Goal: Information Seeking & Learning: Check status

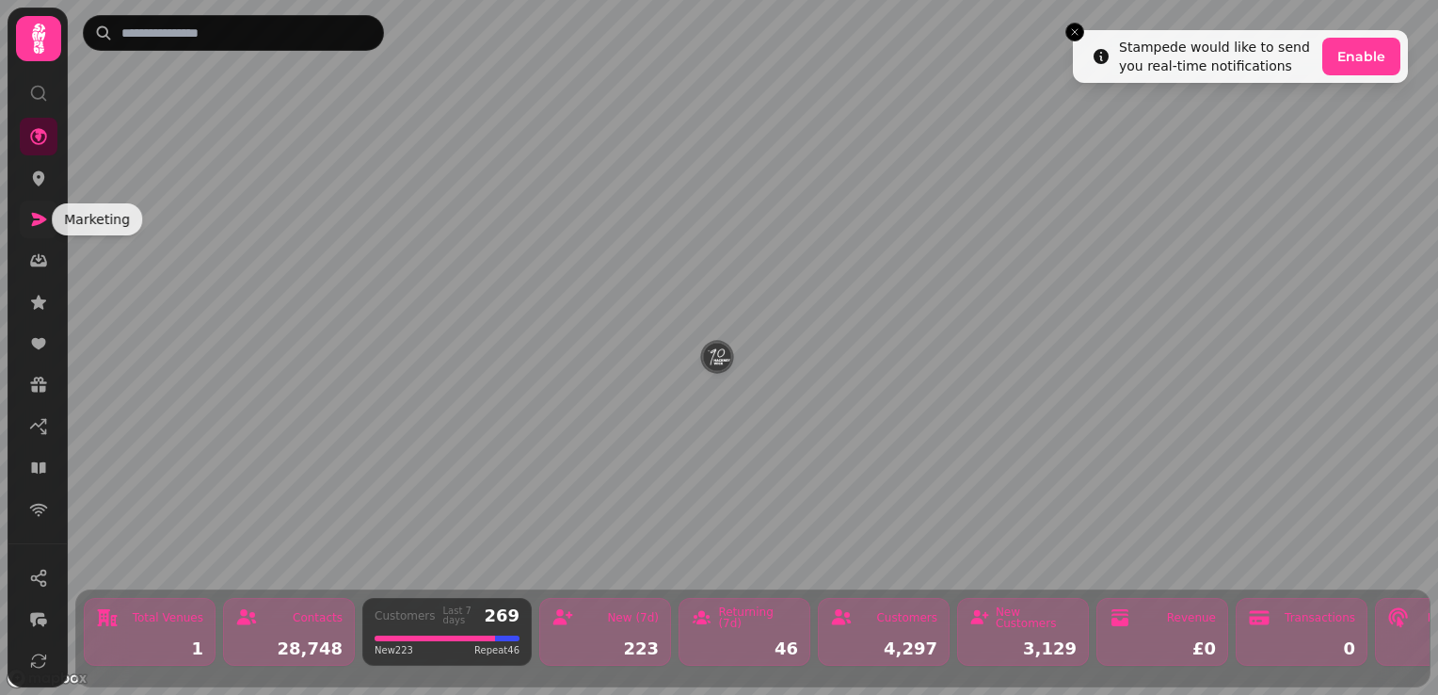
click at [38, 224] on icon at bounding box center [39, 219] width 15 height 13
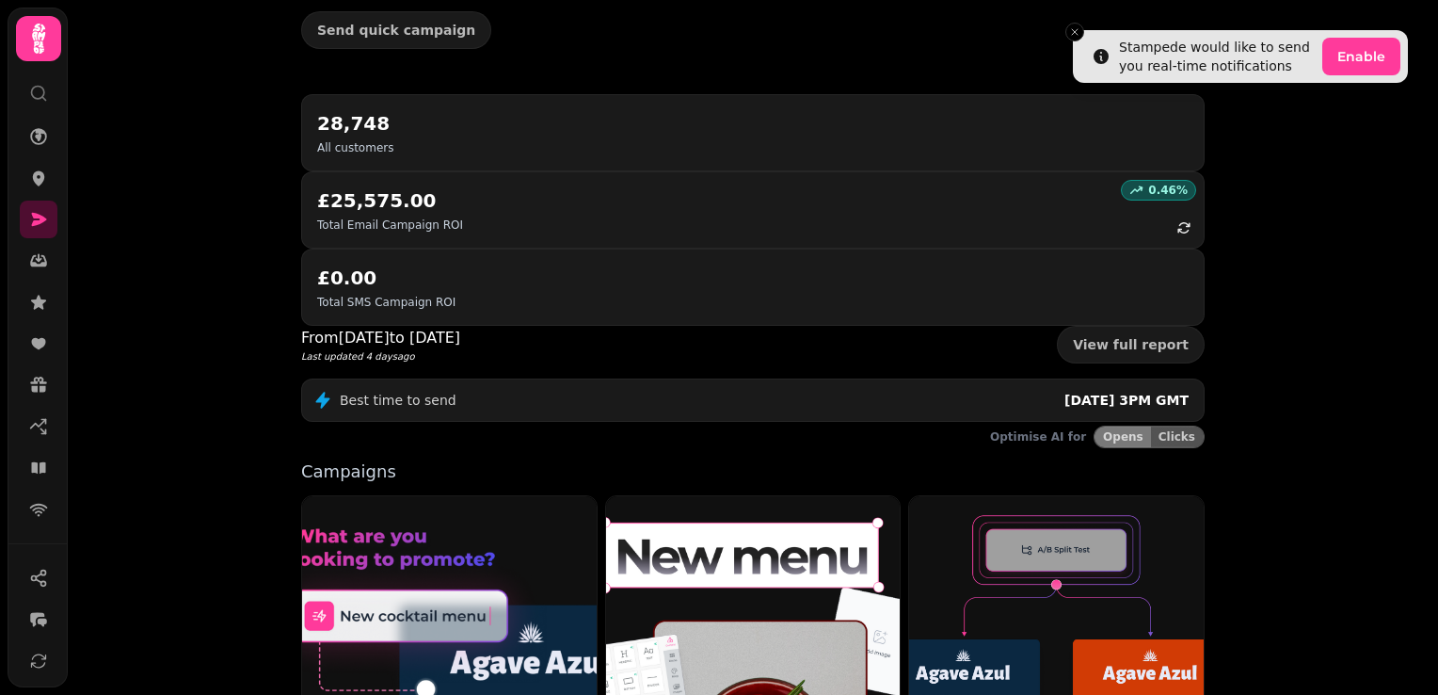
scroll to position [471, 0]
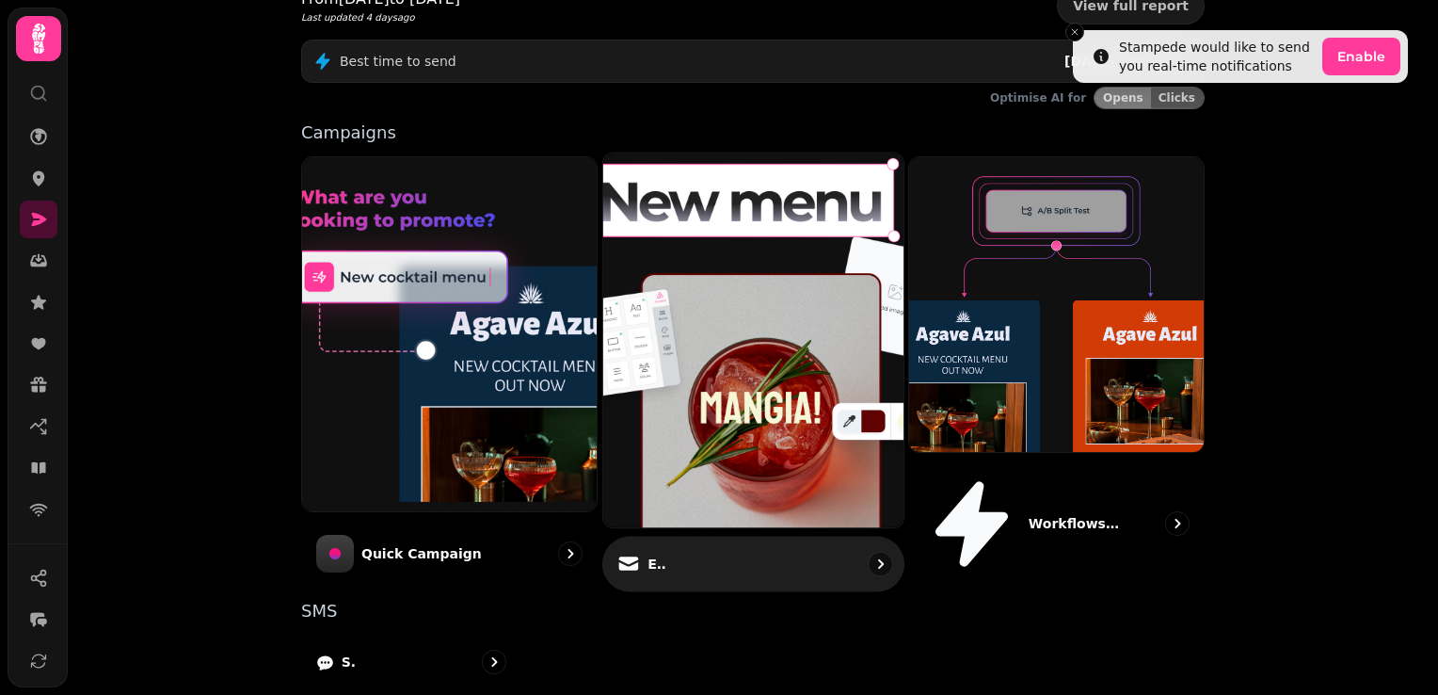
click at [703, 536] on div "Email" at bounding box center [753, 564] width 302 height 56
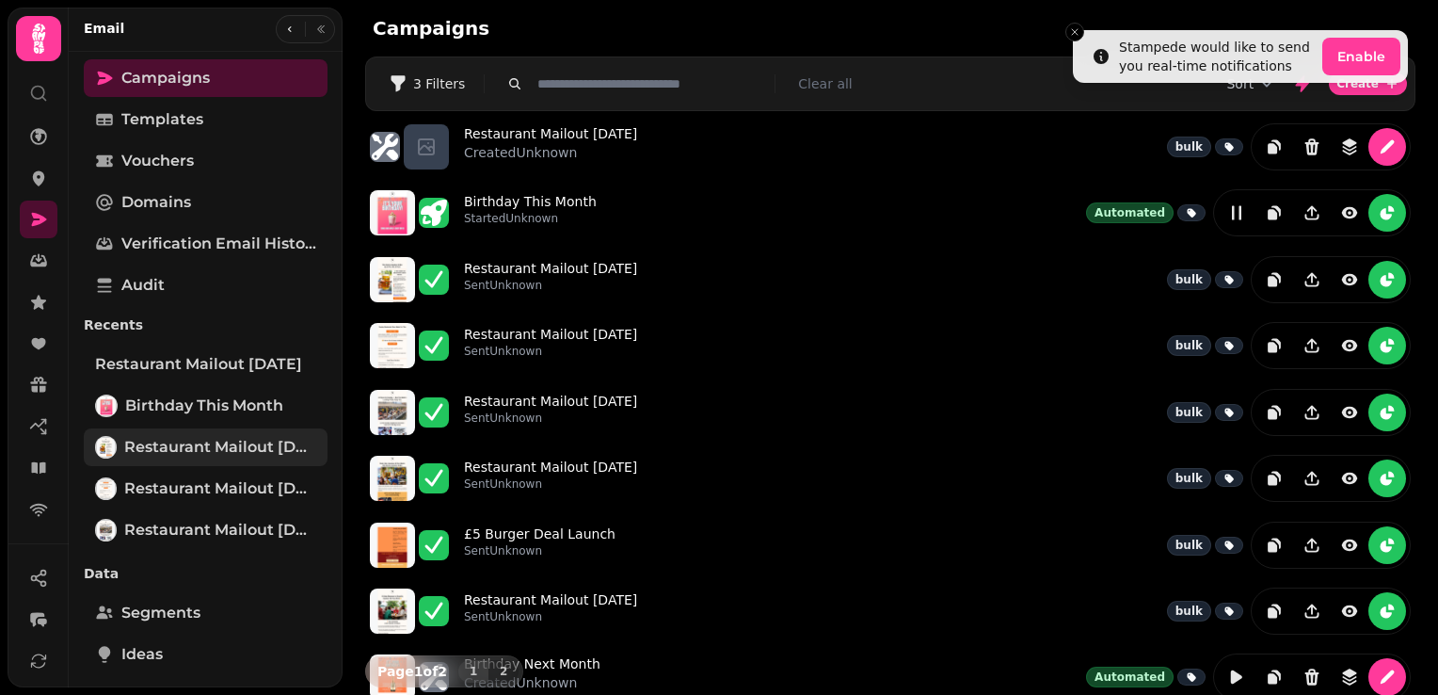
click at [215, 439] on span "Restaurant Mailout [DATE]" at bounding box center [220, 447] width 192 height 23
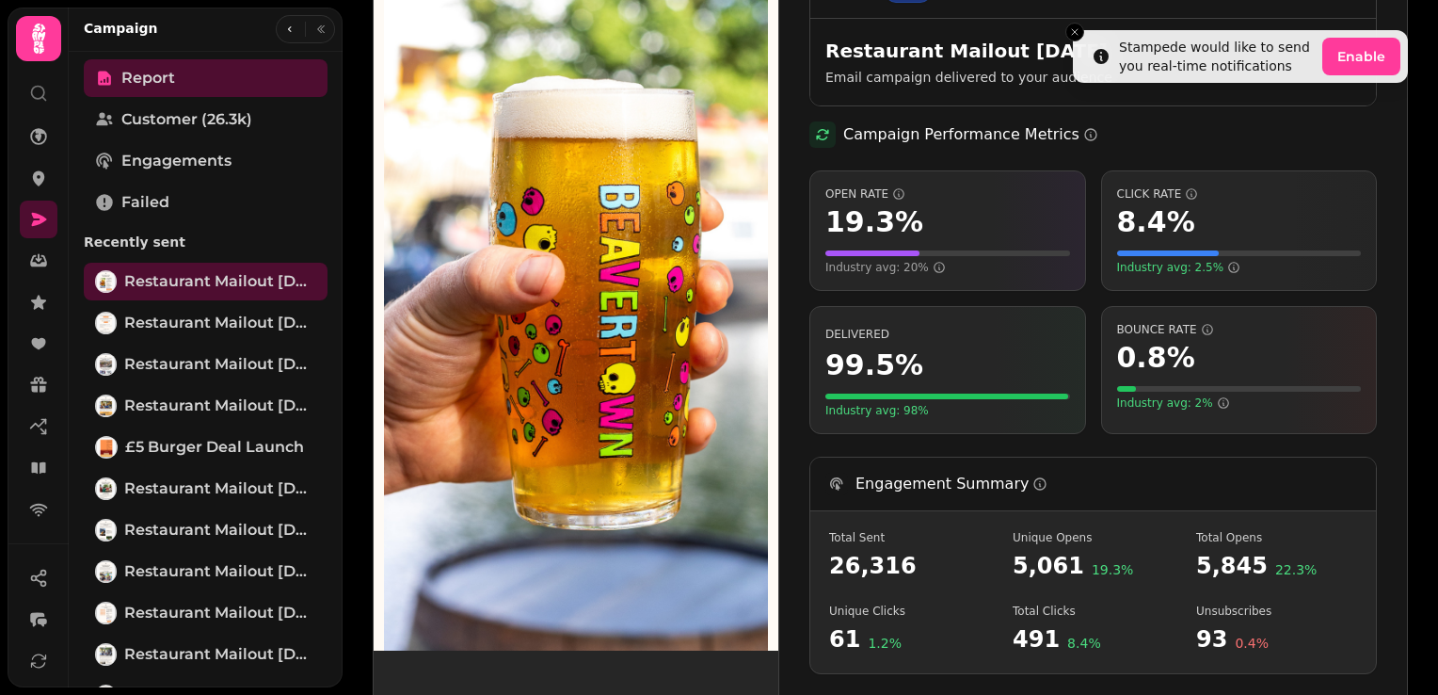
scroll to position [471, 0]
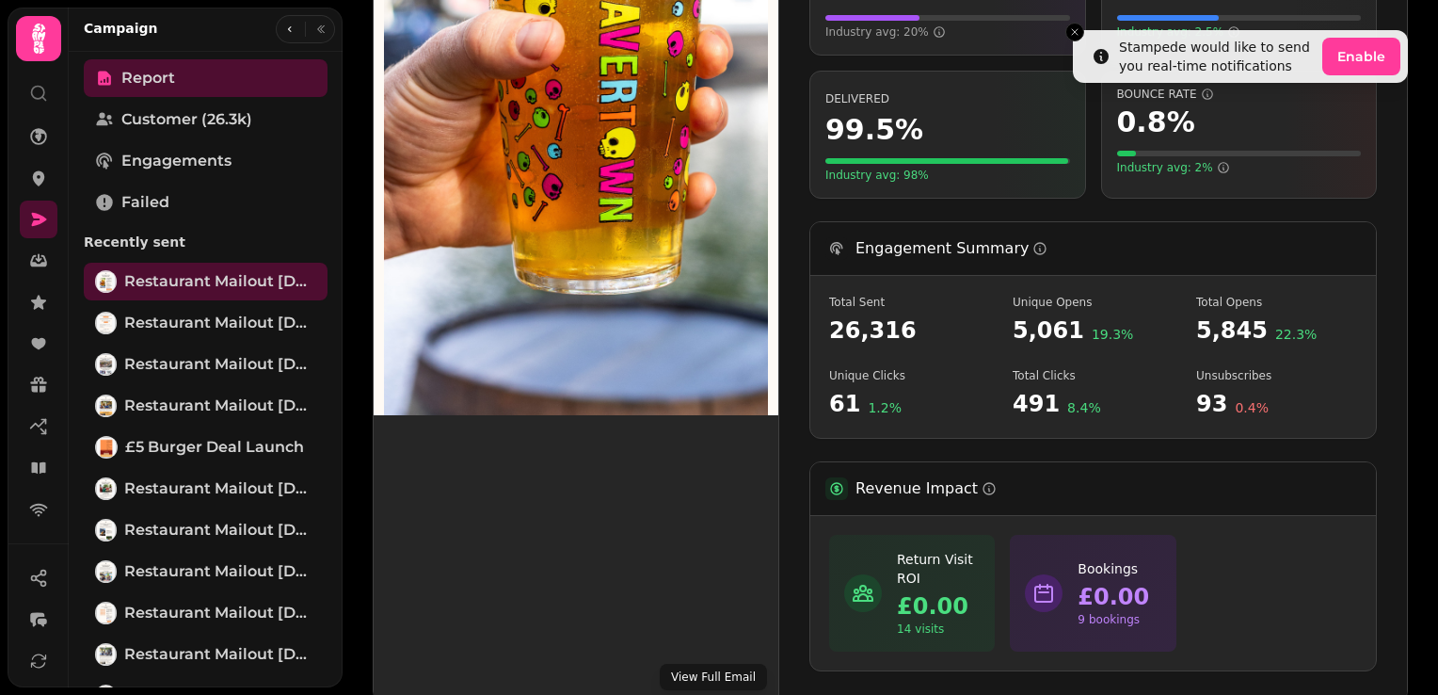
click at [711, 676] on button "View Full Email" at bounding box center [713, 676] width 107 height 26
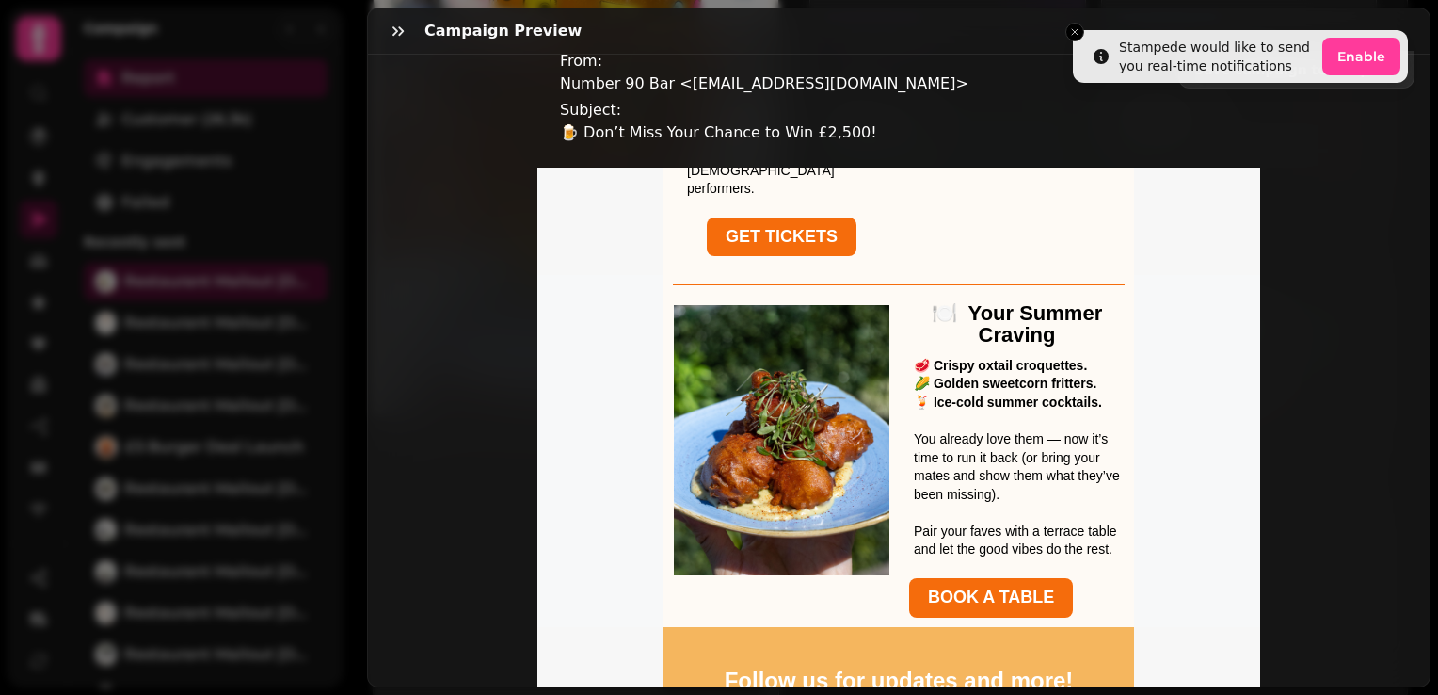
scroll to position [1133, 0]
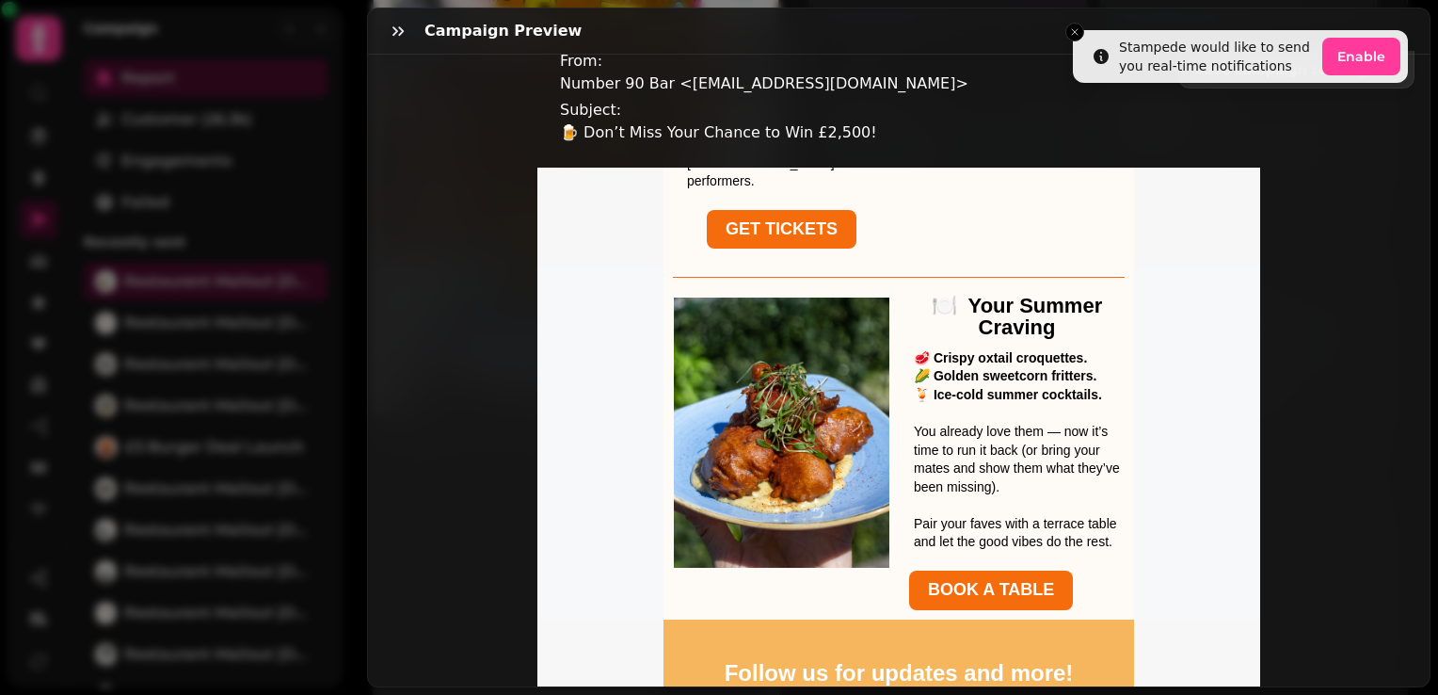
click at [1073, 27] on div "Campaign preview" at bounding box center [899, 31] width 1062 height 46
click at [1078, 28] on div "Campaign preview" at bounding box center [899, 31] width 1062 height 46
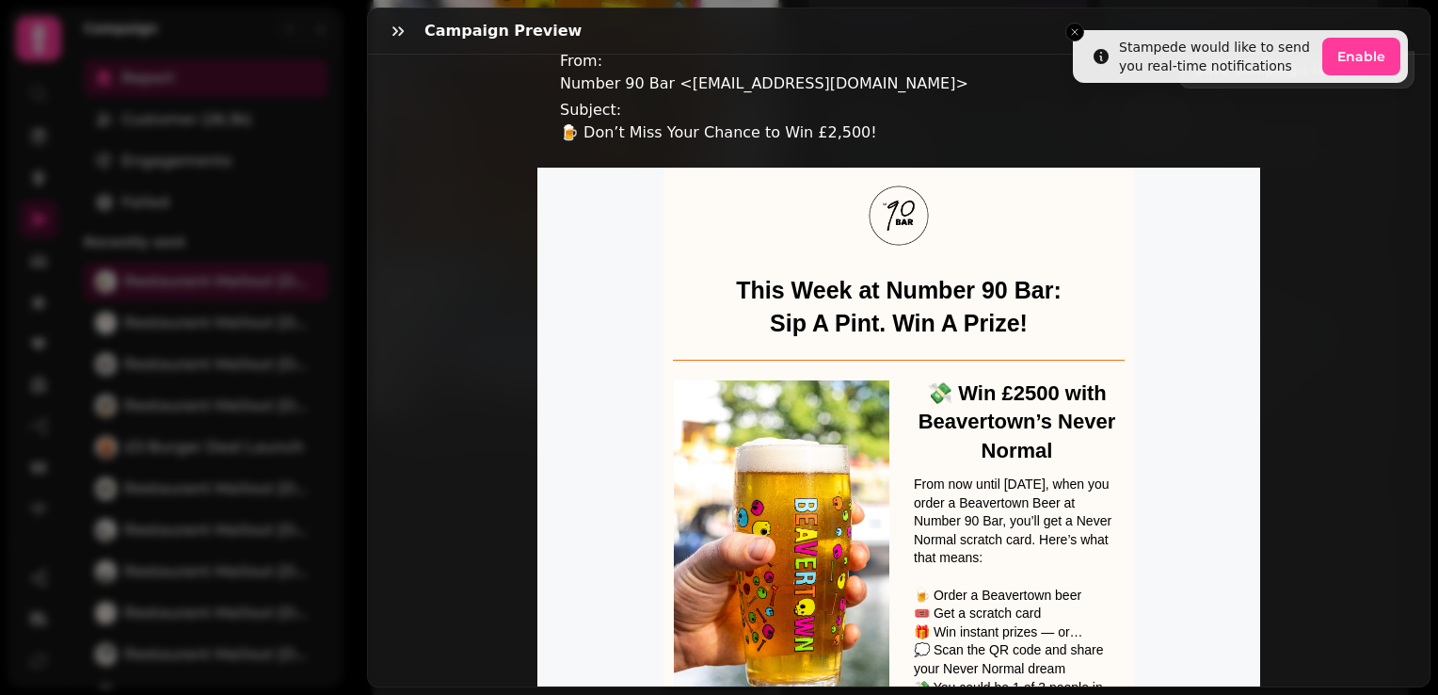
scroll to position [0, 0]
click at [399, 35] on icon "button" at bounding box center [397, 30] width 11 height 9
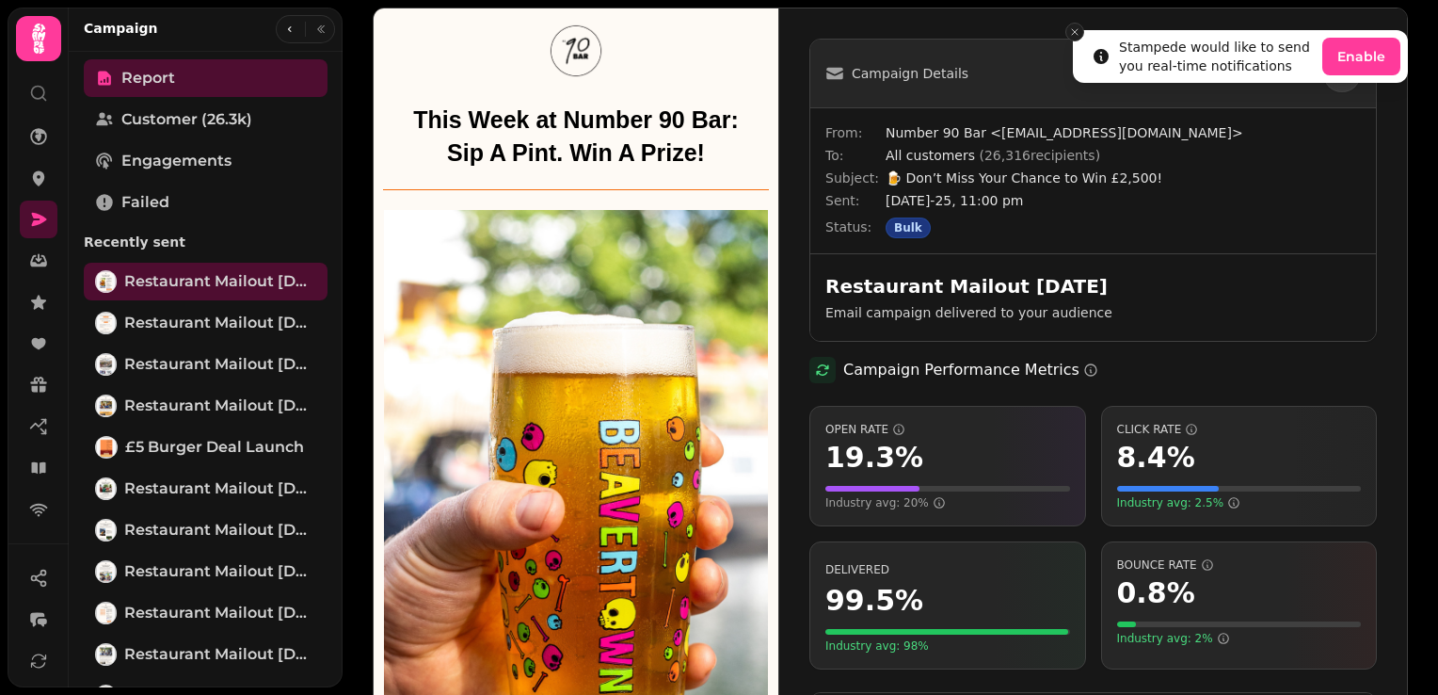
click at [1073, 31] on line "Close toast" at bounding box center [1075, 32] width 6 height 6
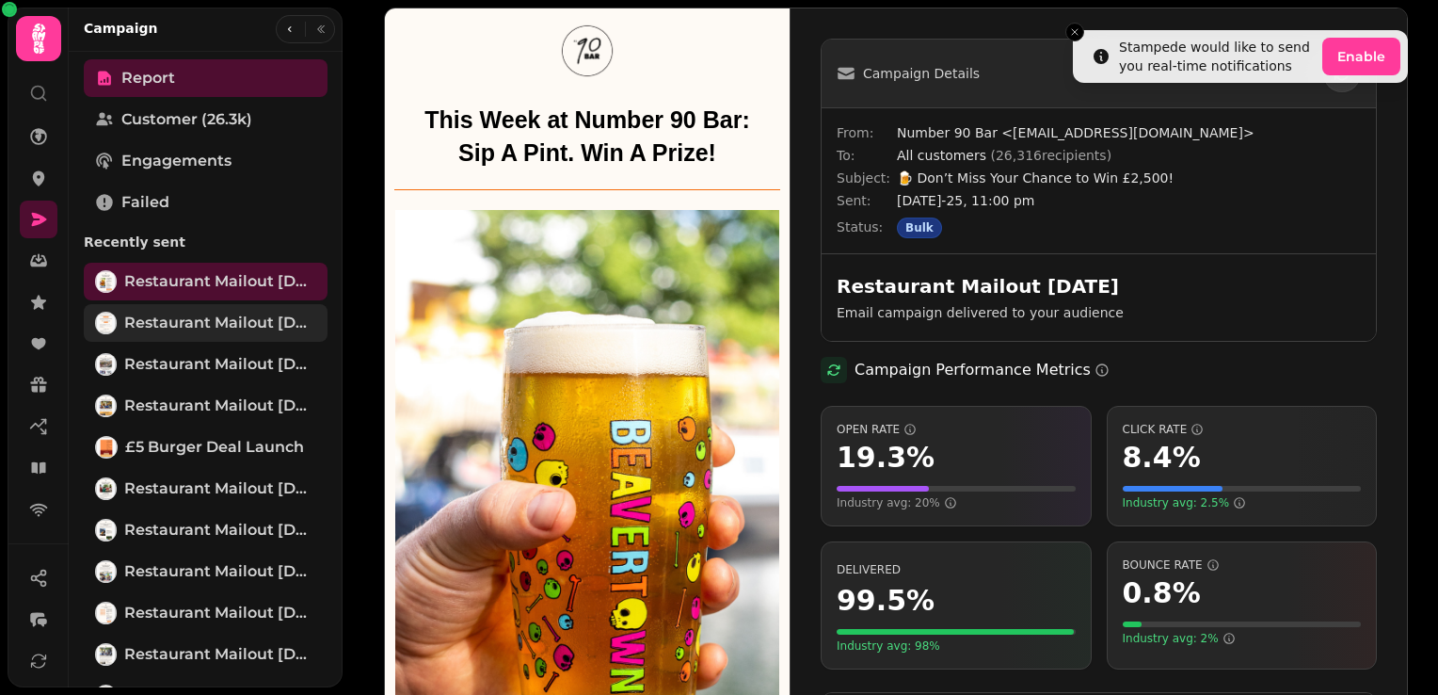
click at [190, 319] on span "Restaurant Mailout [DATE]" at bounding box center [220, 322] width 192 height 23
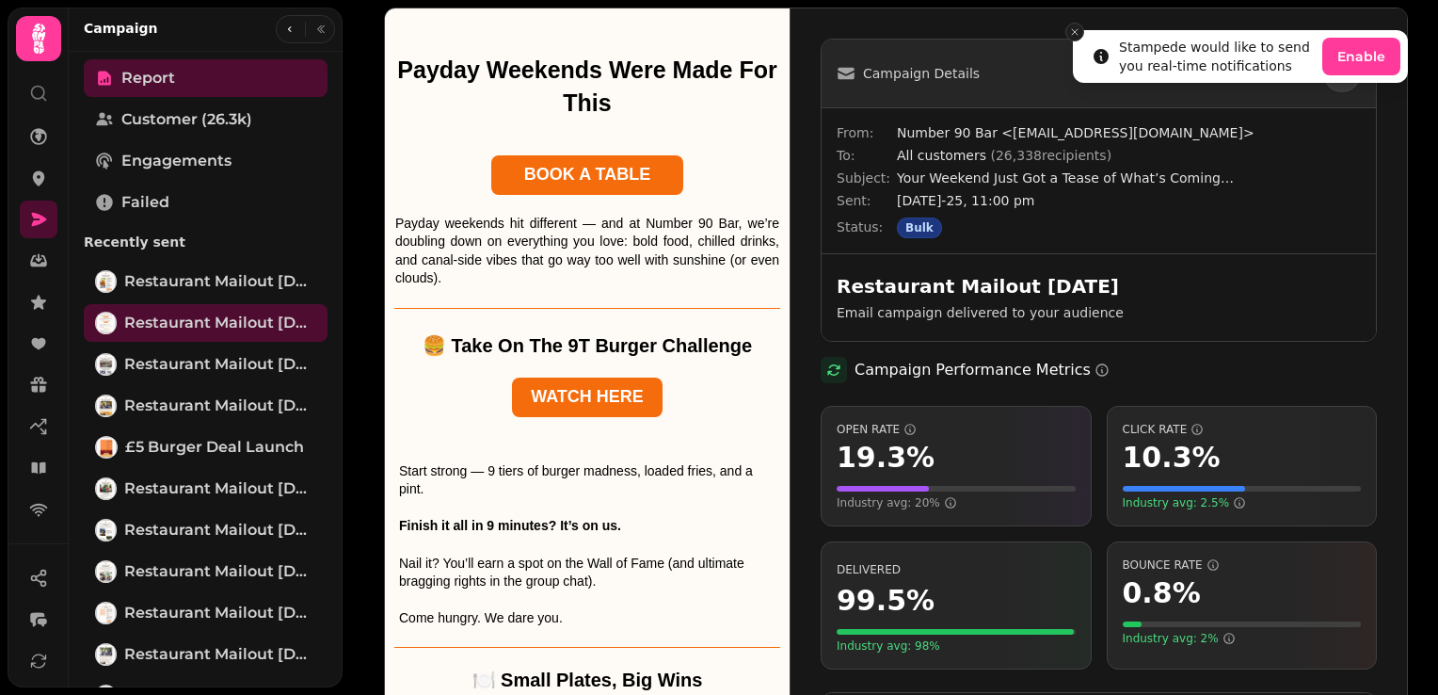
click at [1075, 29] on icon "Close toast" at bounding box center [1074, 31] width 11 height 11
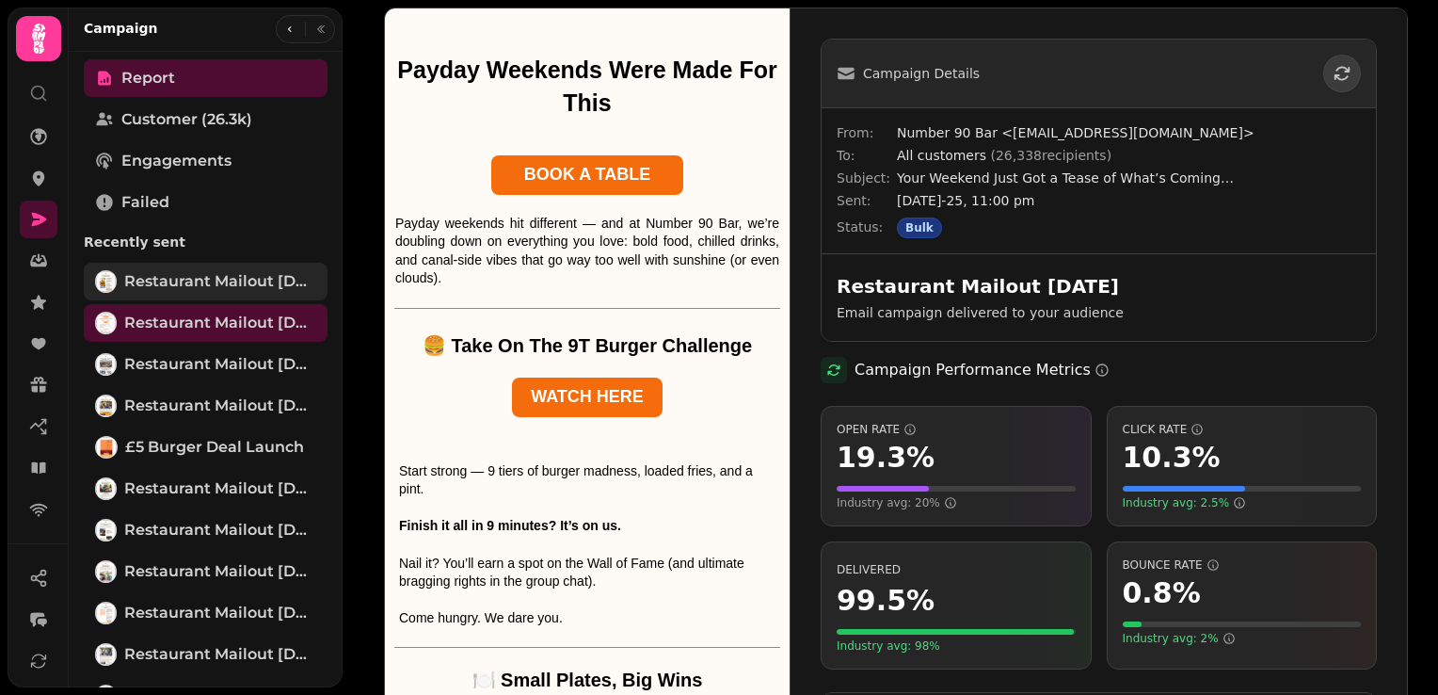
click at [256, 279] on span "Restaurant Mailout [DATE]" at bounding box center [220, 281] width 192 height 23
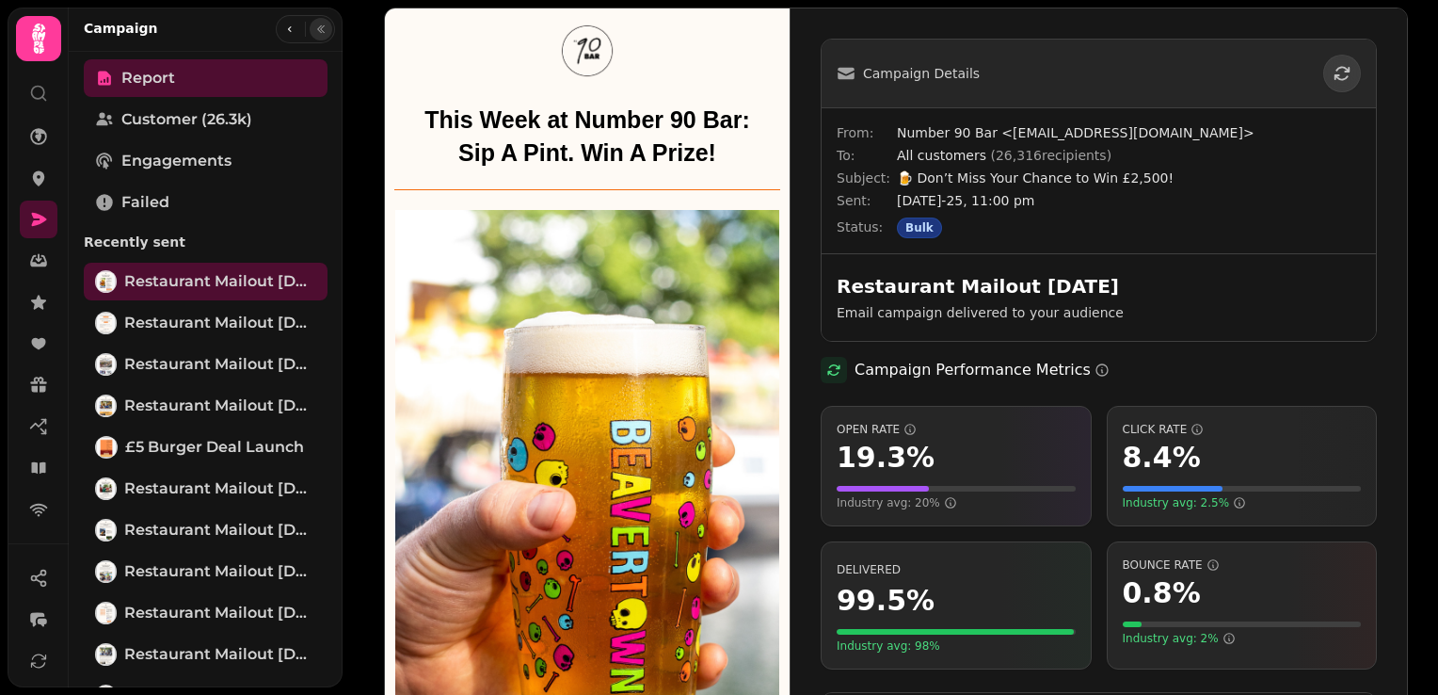
click at [318, 26] on icon "button" at bounding box center [320, 29] width 11 height 11
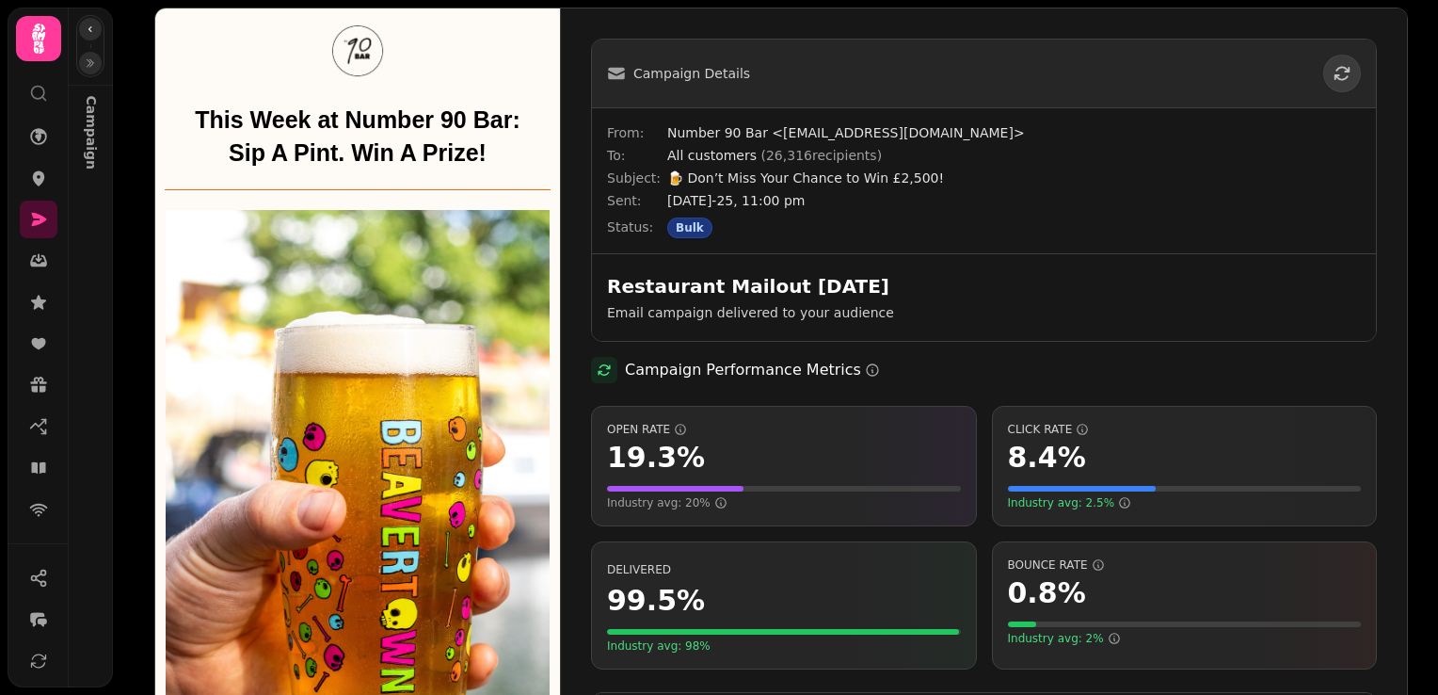
click at [92, 26] on icon "button" at bounding box center [90, 29] width 11 height 11
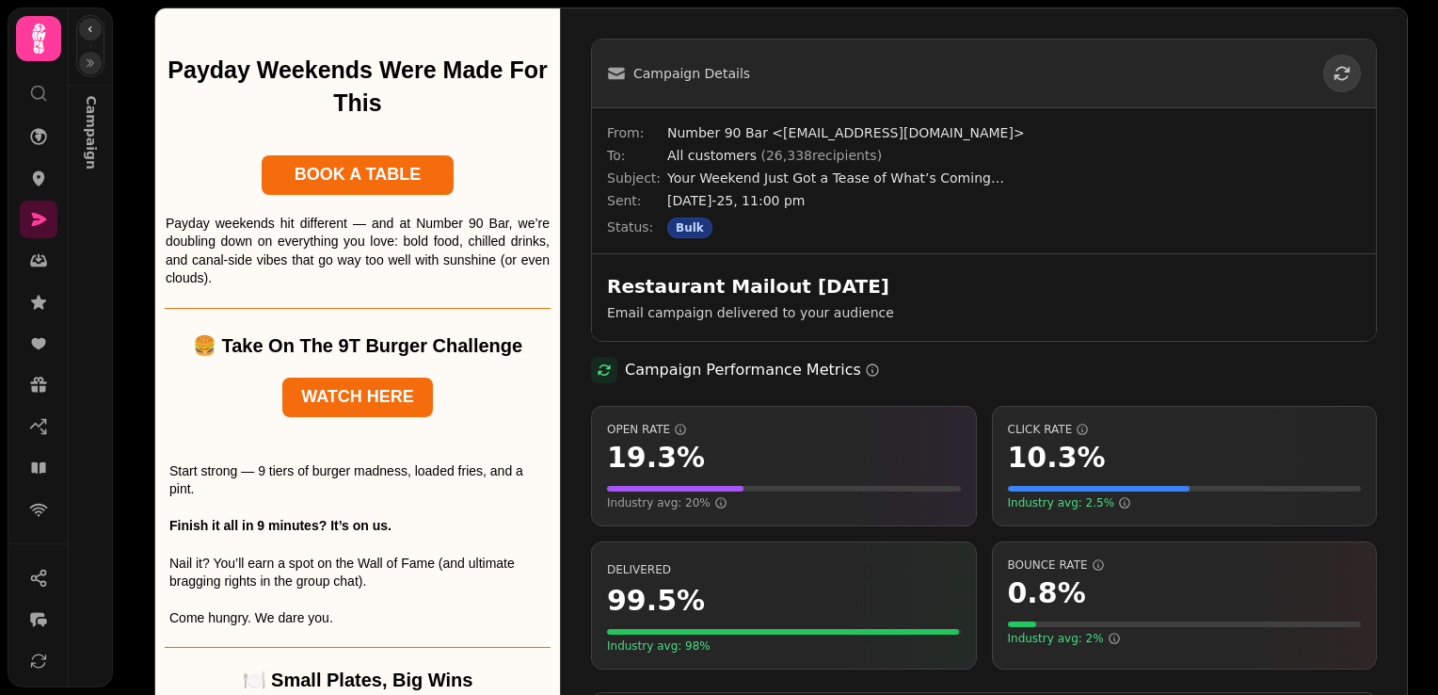
click at [92, 26] on icon "button" at bounding box center [90, 29] width 11 height 11
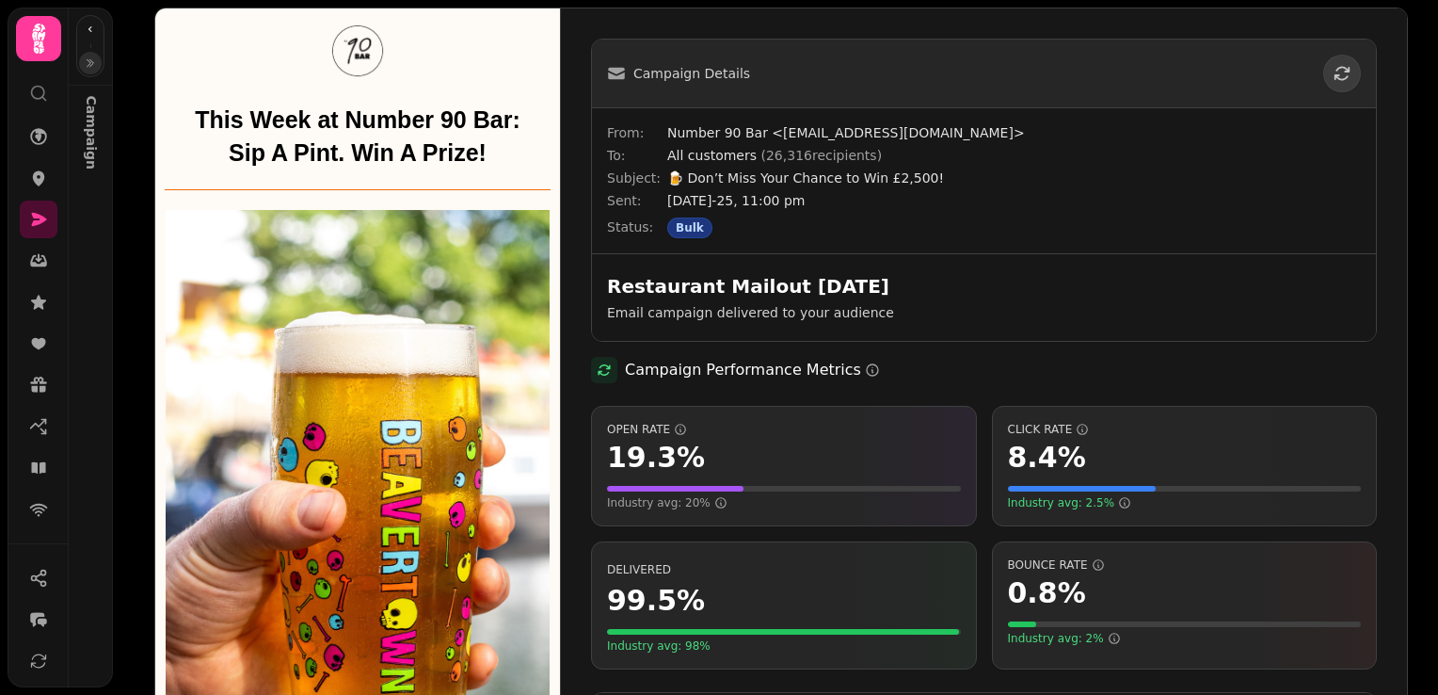
click at [91, 62] on icon "button" at bounding box center [90, 62] width 11 height 11
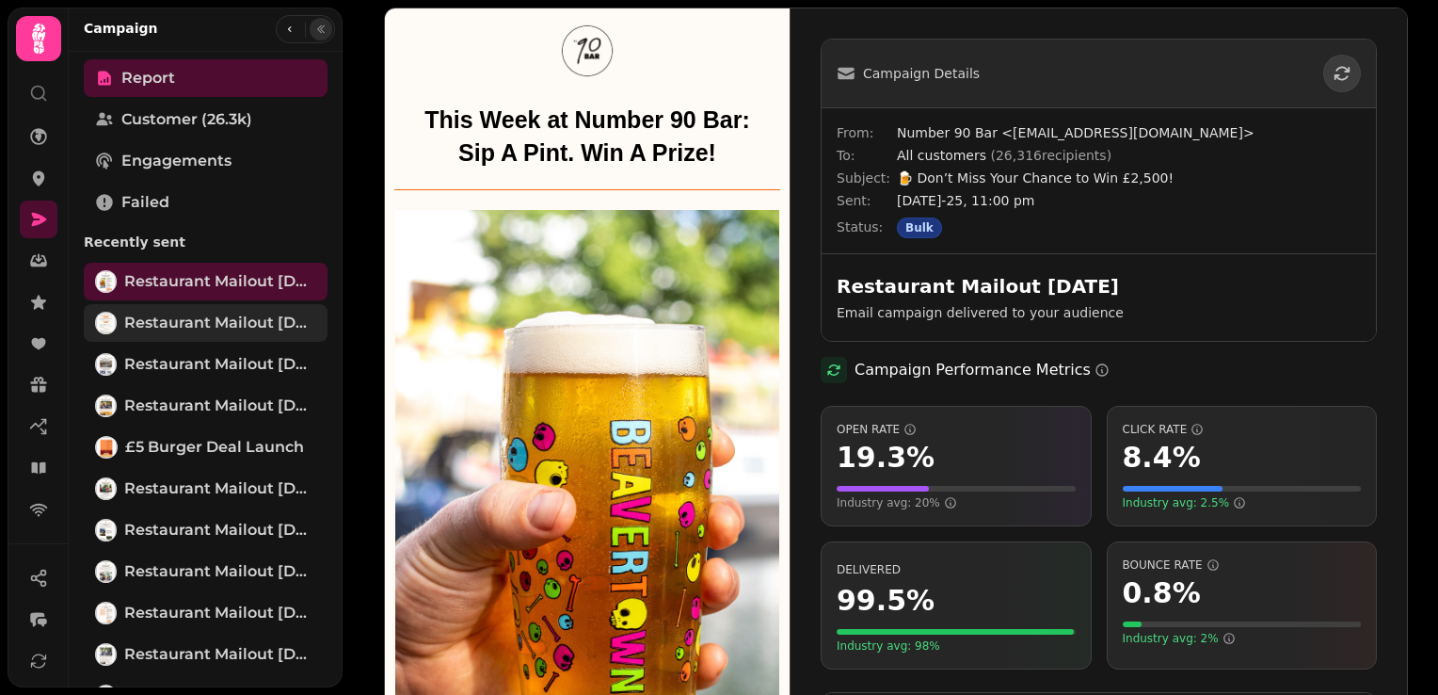
click at [176, 322] on span "Restaurant Mailout [DATE]" at bounding box center [220, 322] width 192 height 23
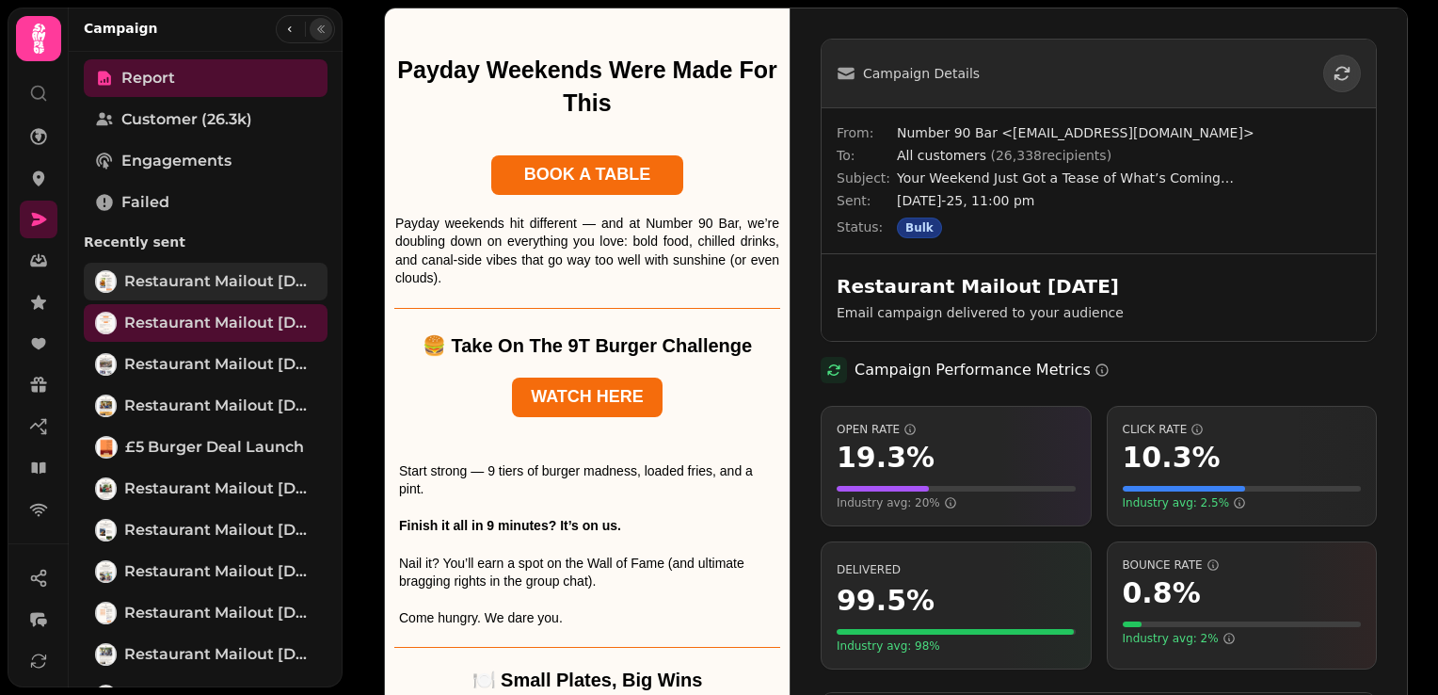
click at [179, 277] on span "Restaurant Mailout [DATE]" at bounding box center [220, 281] width 192 height 23
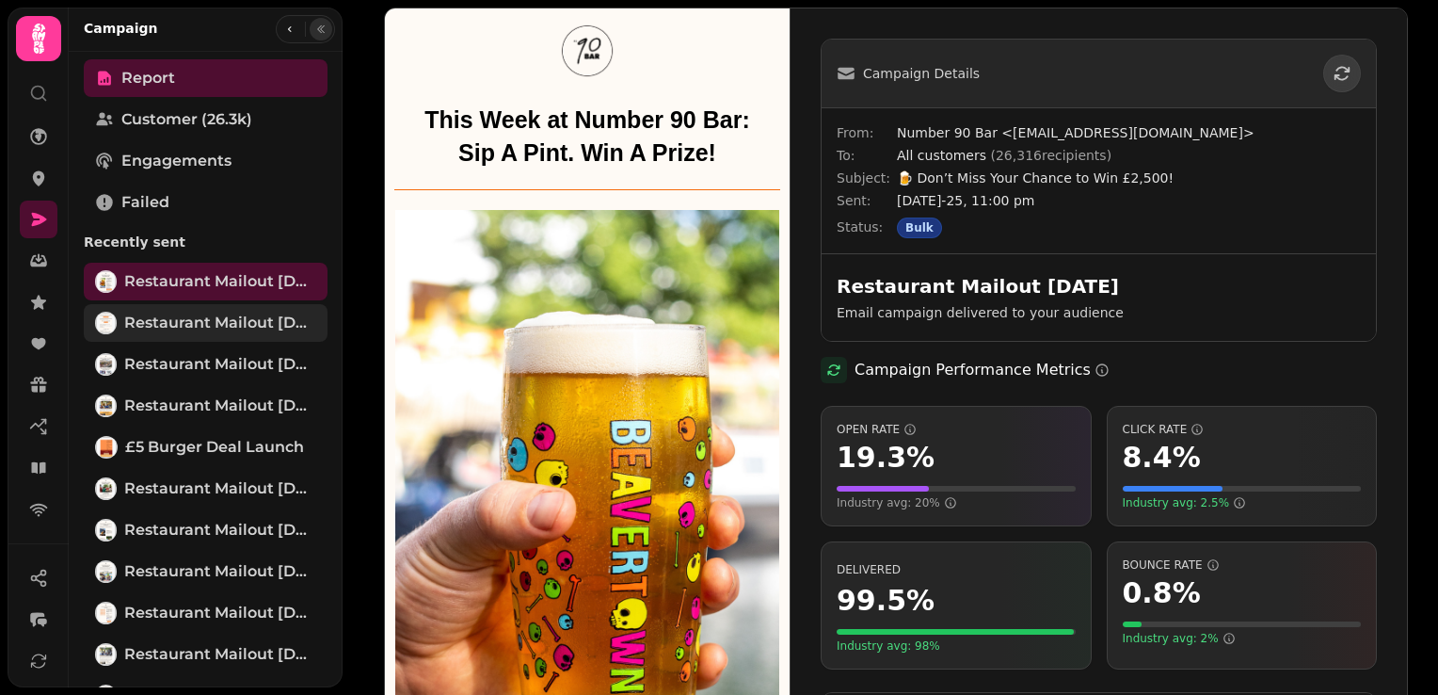
click at [188, 334] on link "Restaurant Mailout [DATE]" at bounding box center [206, 323] width 244 height 38
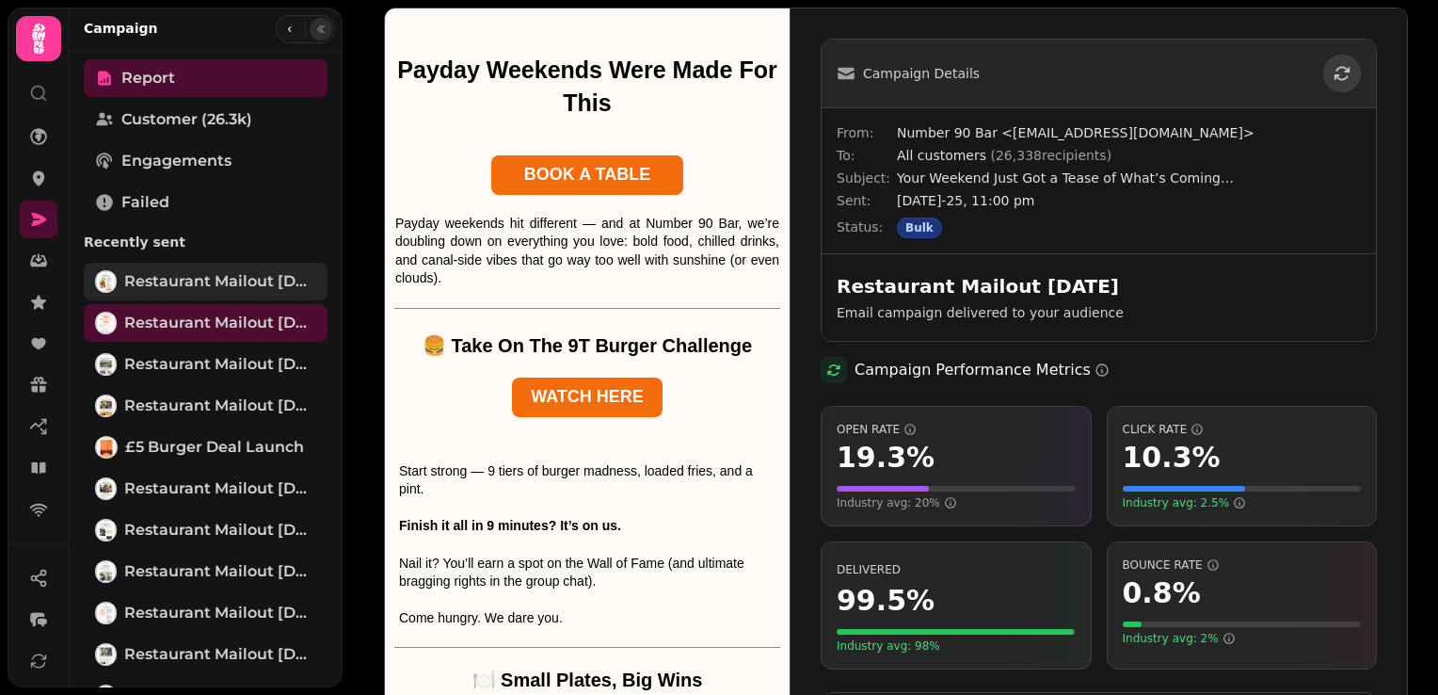
click at [207, 285] on span "Restaurant Mailout [DATE]" at bounding box center [220, 281] width 192 height 23
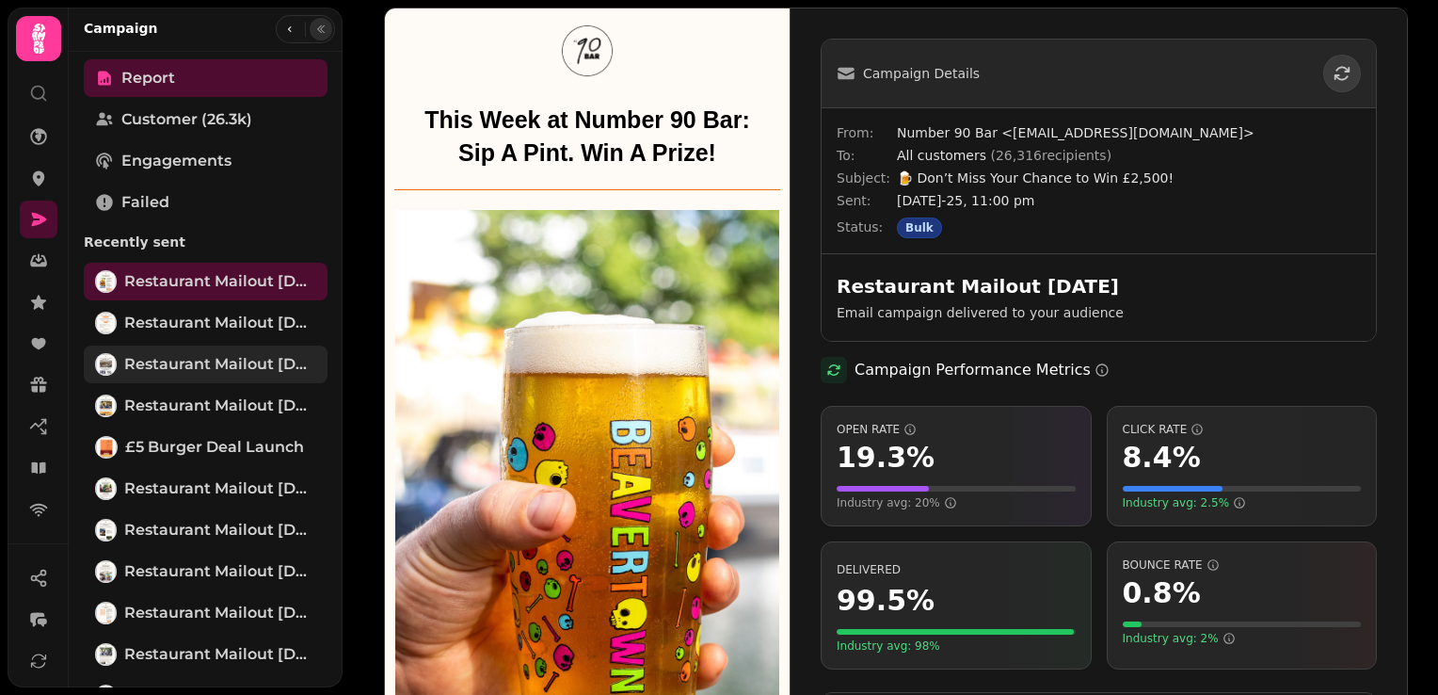
click at [219, 375] on span "Restaurant Mailout [DATE]" at bounding box center [220, 364] width 192 height 23
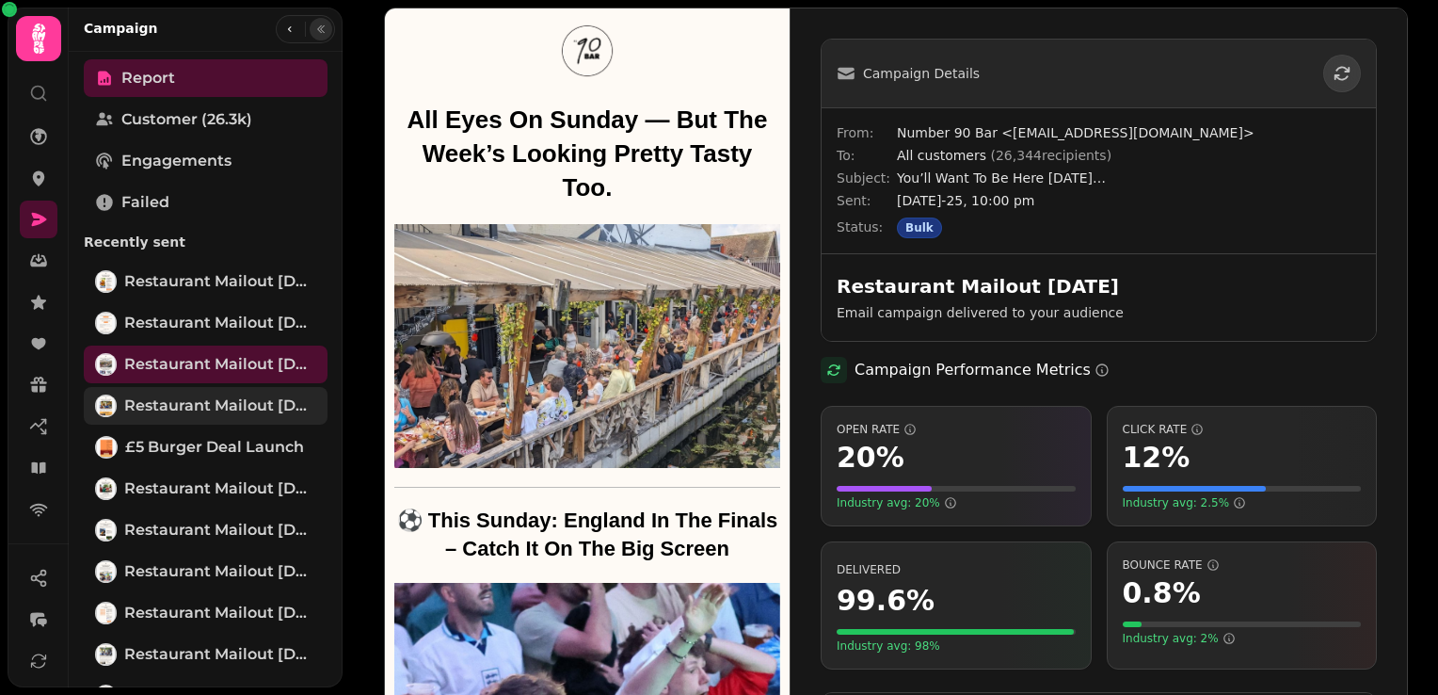
click at [226, 401] on span "Restaurant Mailout [DATE]" at bounding box center [220, 405] width 192 height 23
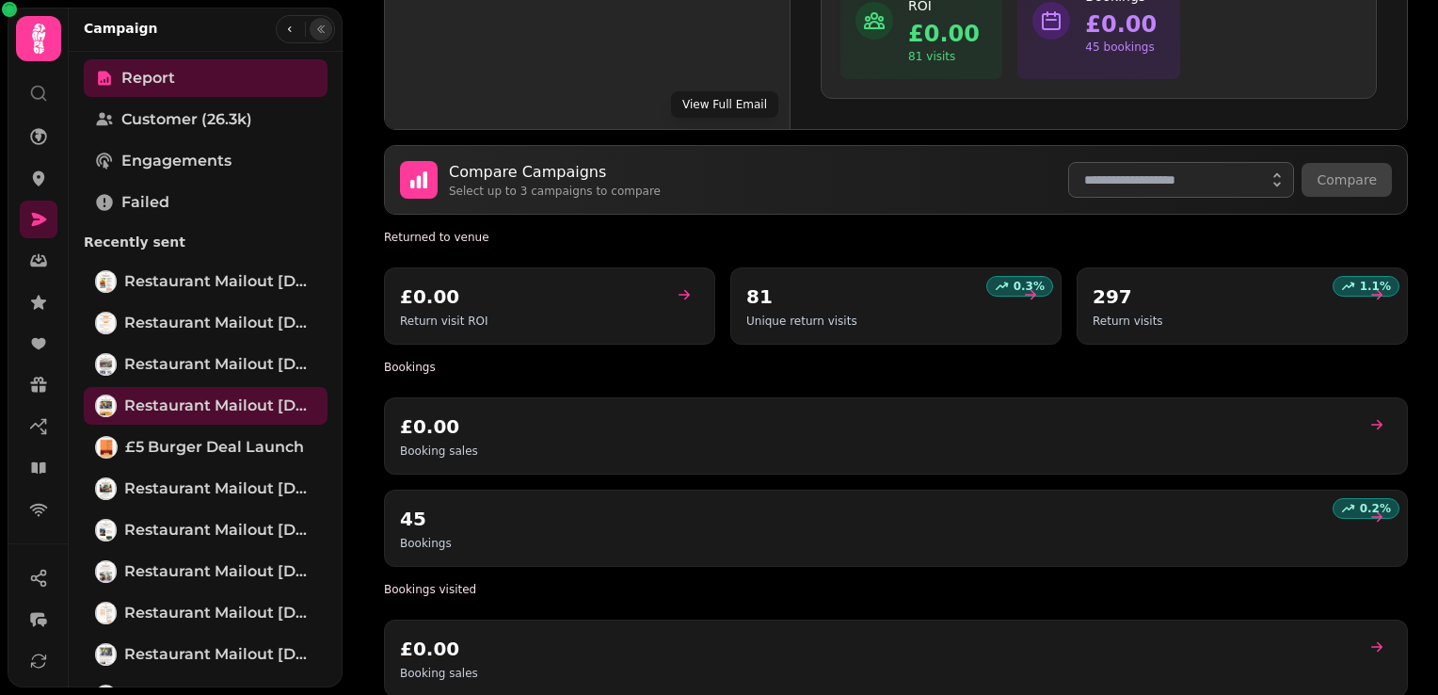
scroll to position [1129, 0]
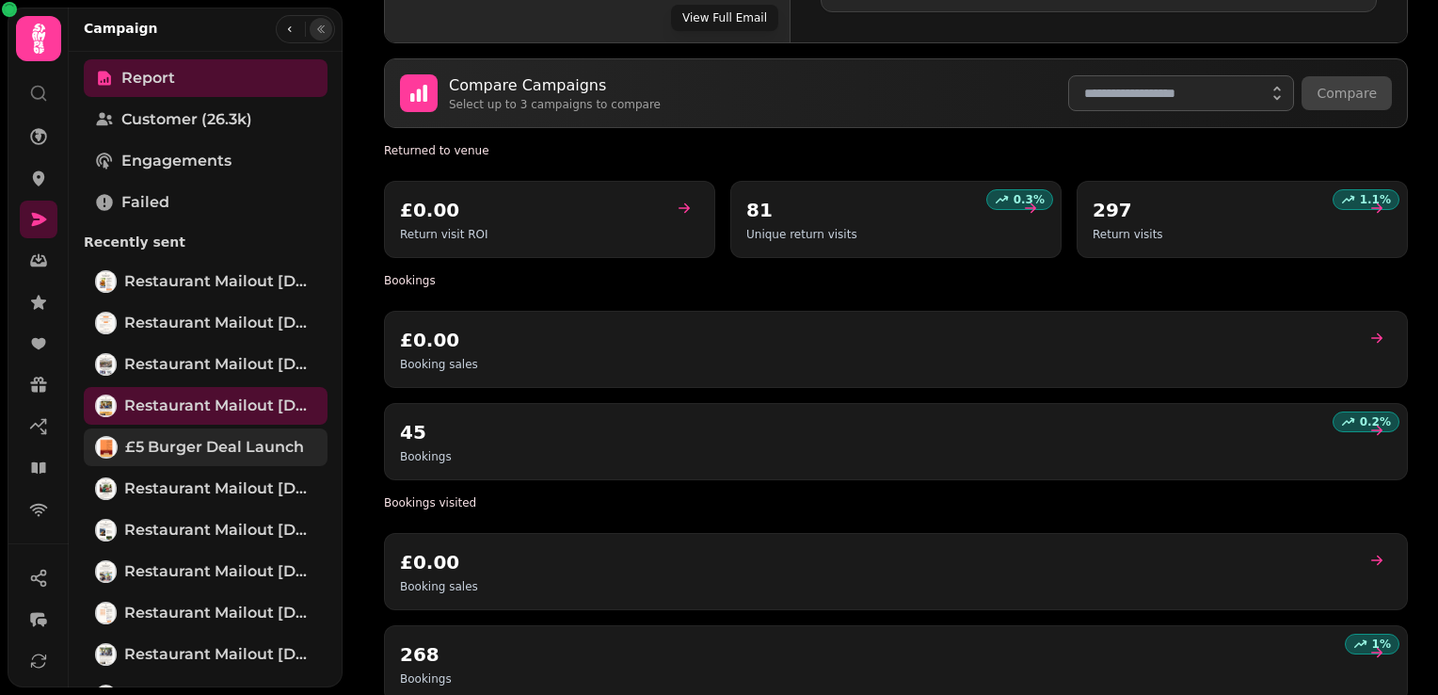
click at [203, 446] on span "£5 Burger Deal Launch" at bounding box center [214, 447] width 179 height 23
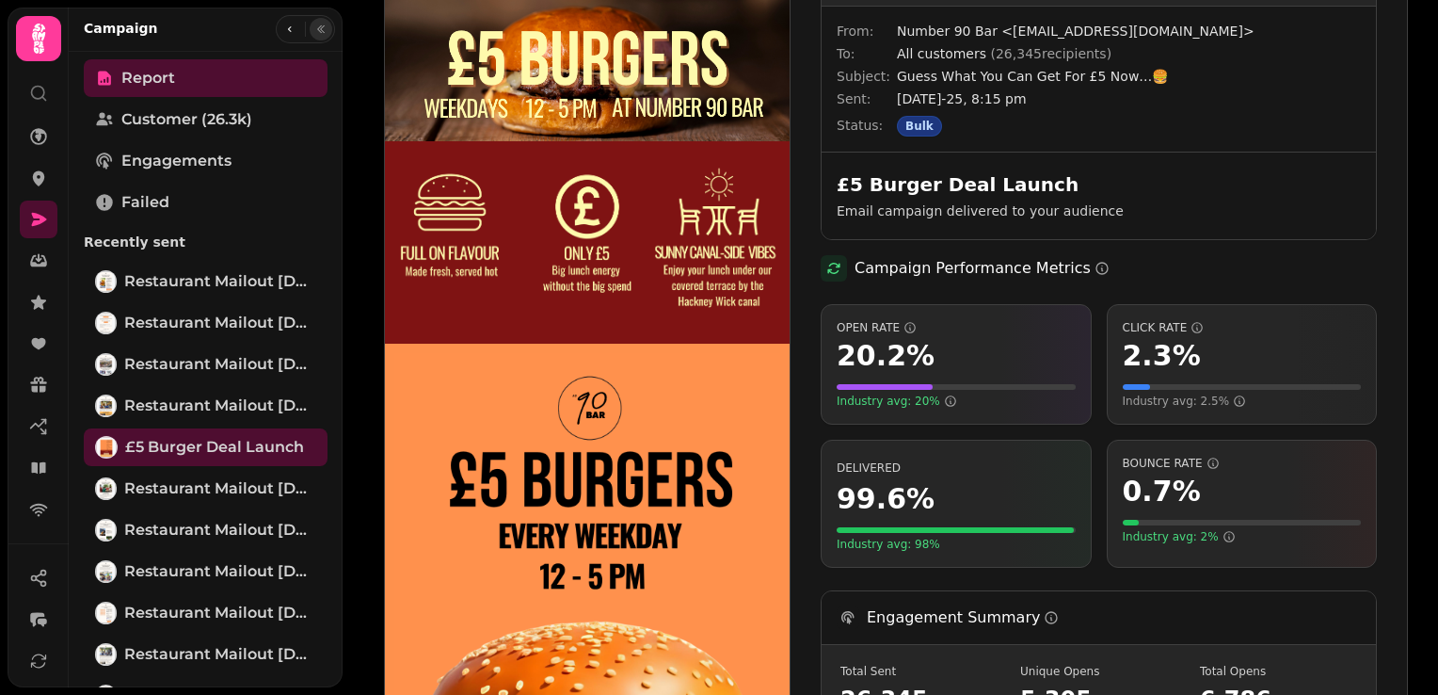
scroll to position [94, 0]
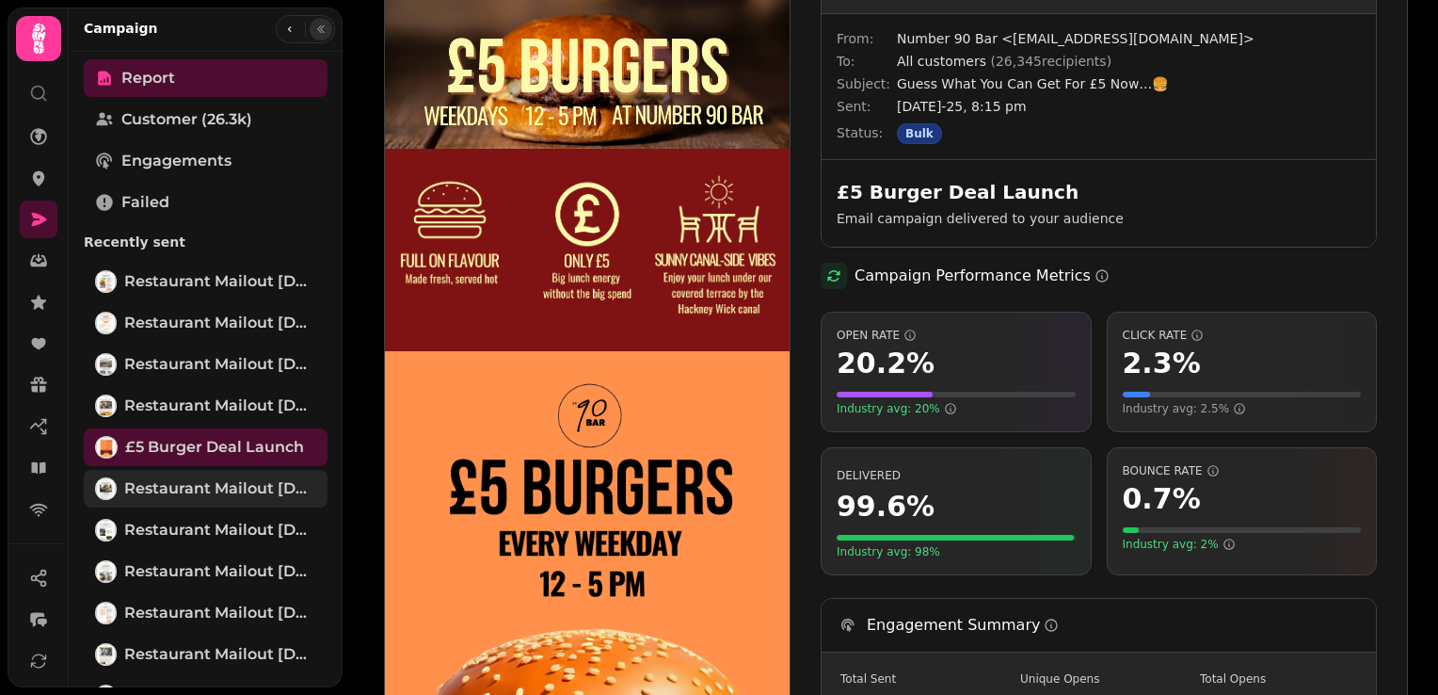
click at [198, 496] on span "Restaurant Mailout [DATE]" at bounding box center [220, 488] width 192 height 23
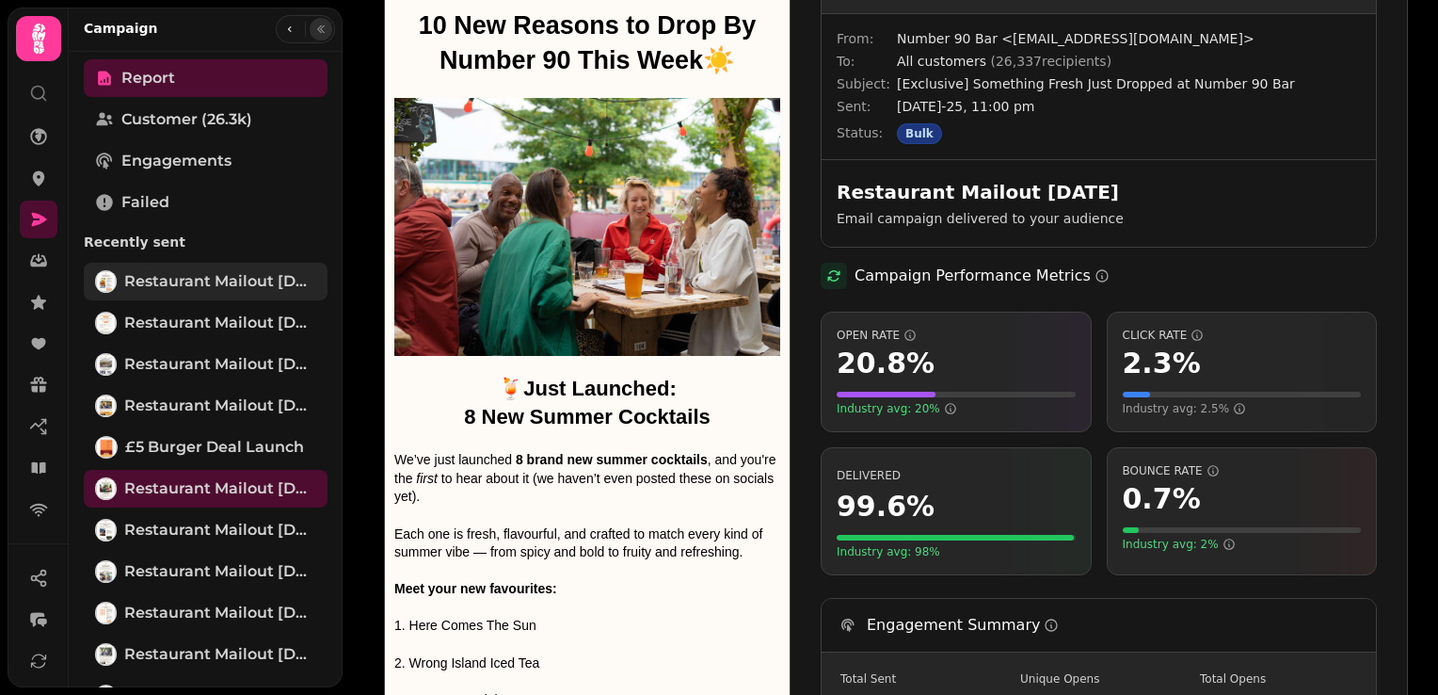
click at [241, 270] on span "Restaurant Mailout [DATE]" at bounding box center [220, 281] width 192 height 23
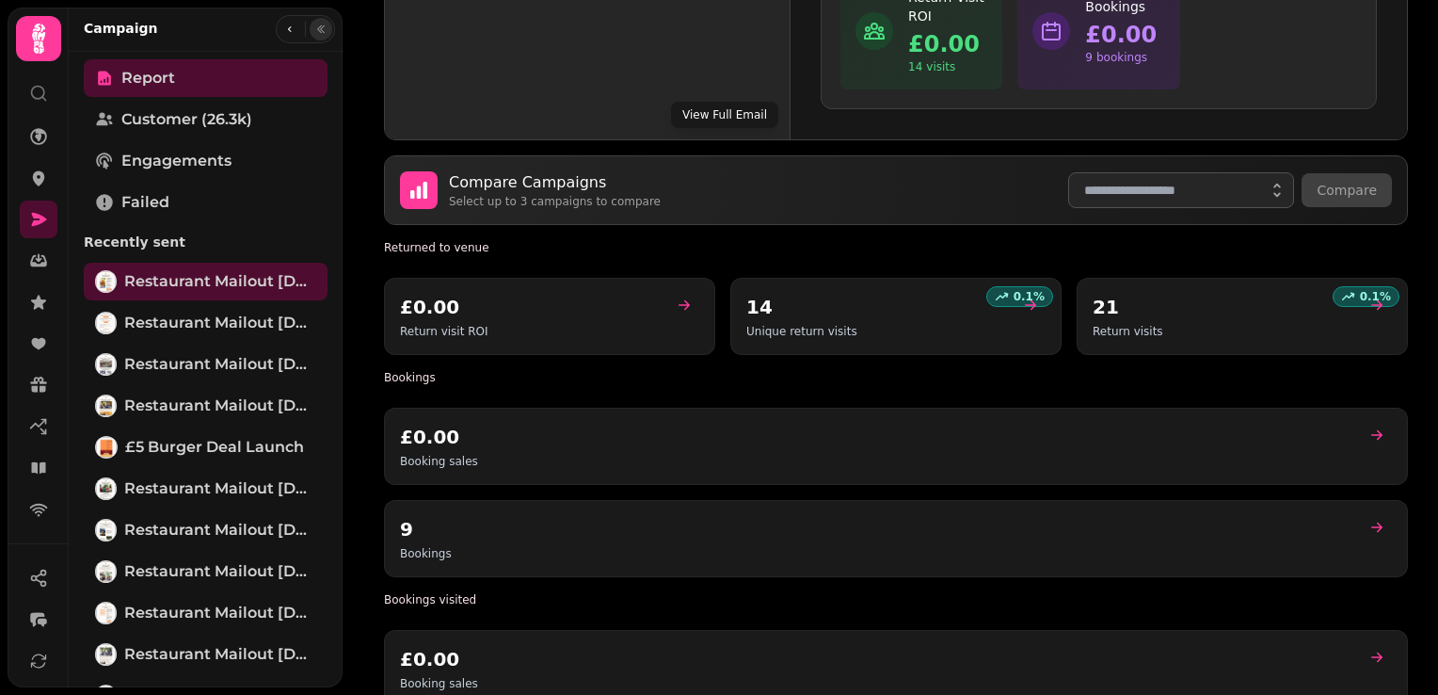
scroll to position [1035, 0]
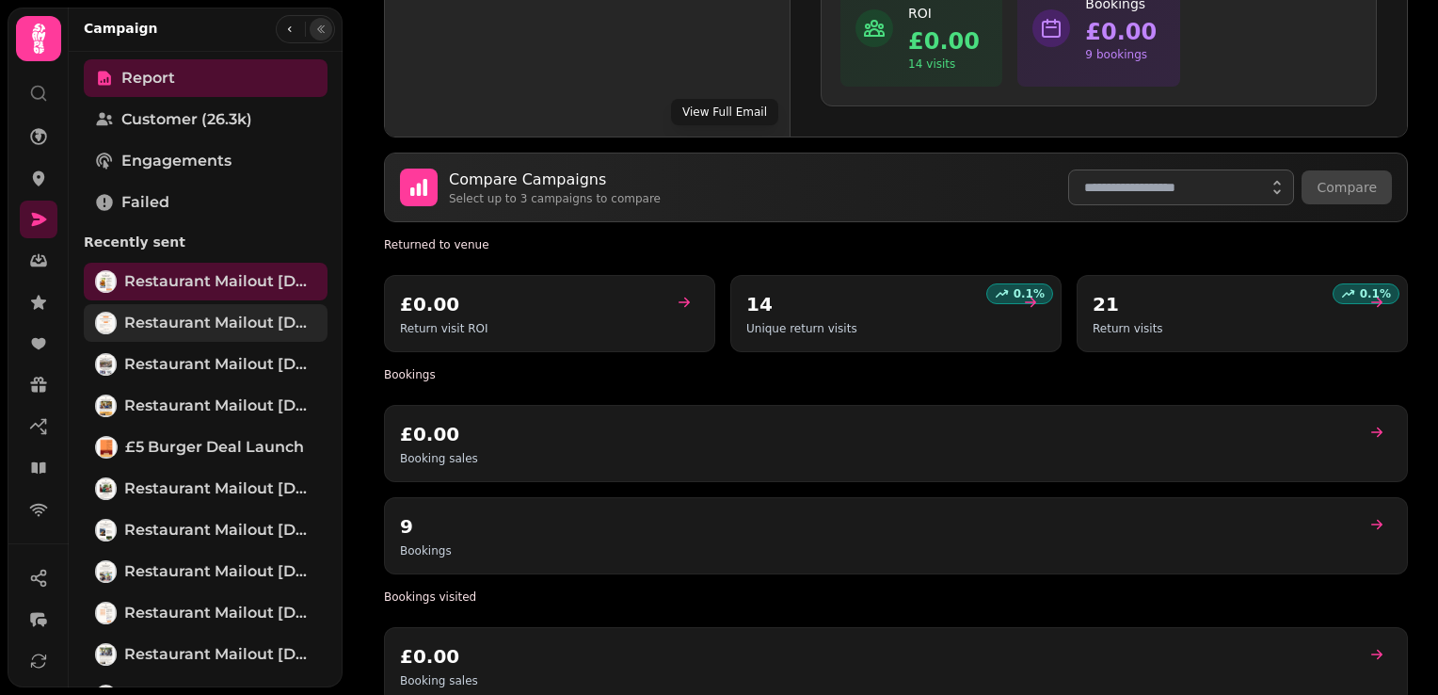
click at [200, 333] on span "Restaurant Mailout [DATE]" at bounding box center [220, 322] width 192 height 23
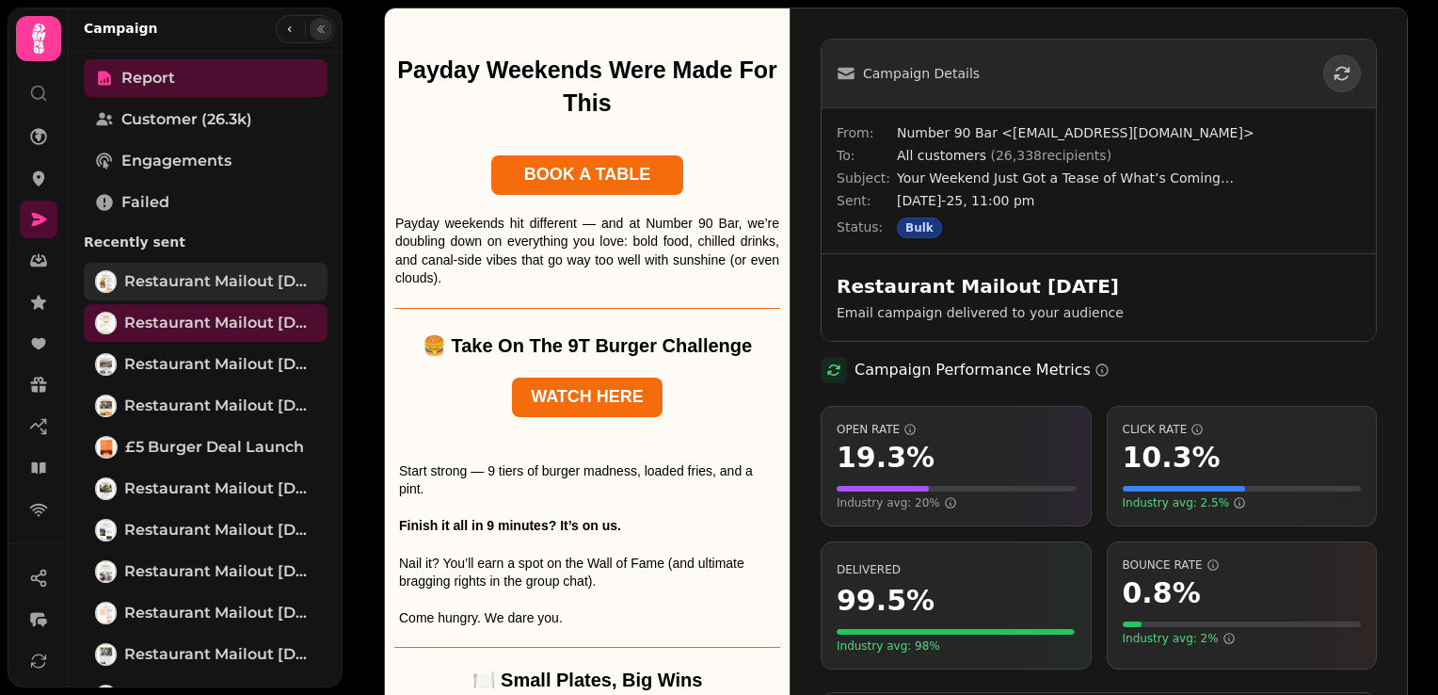
click at [222, 285] on span "Restaurant Mailout [DATE]" at bounding box center [220, 281] width 192 height 23
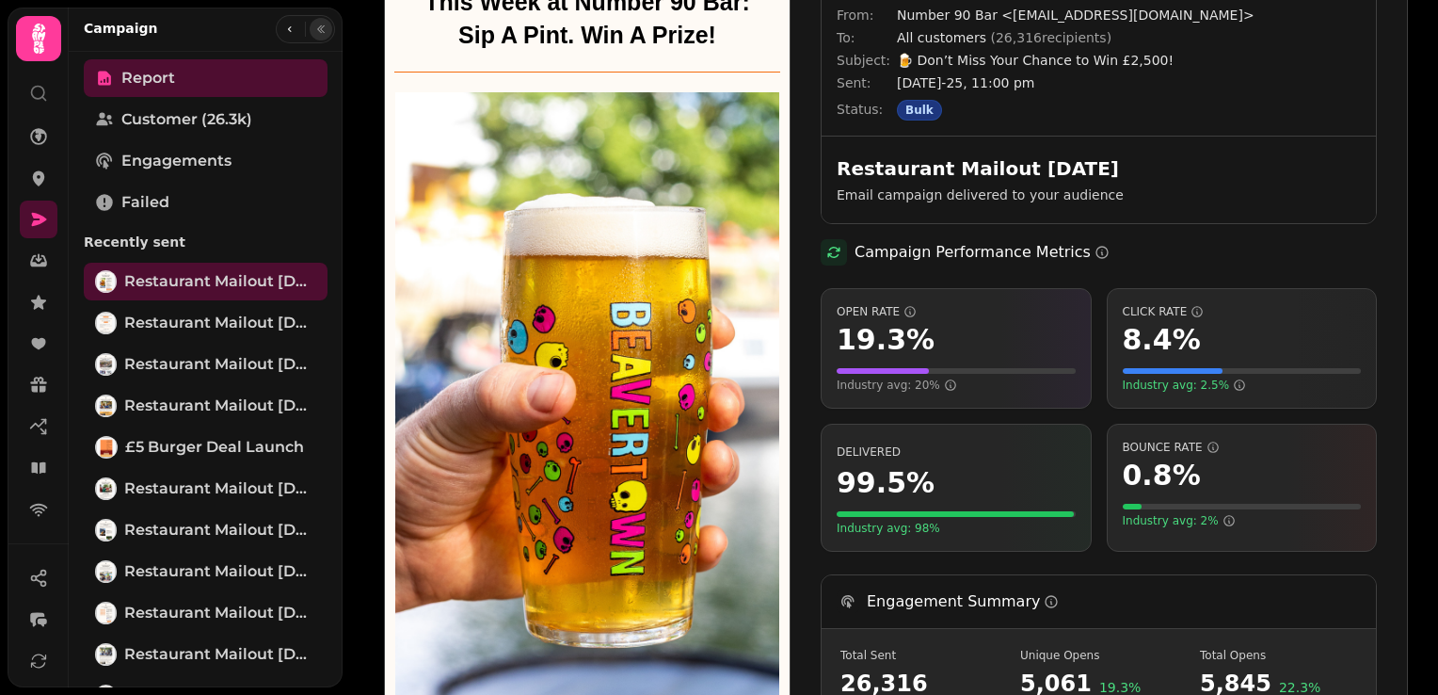
scroll to position [471, 0]
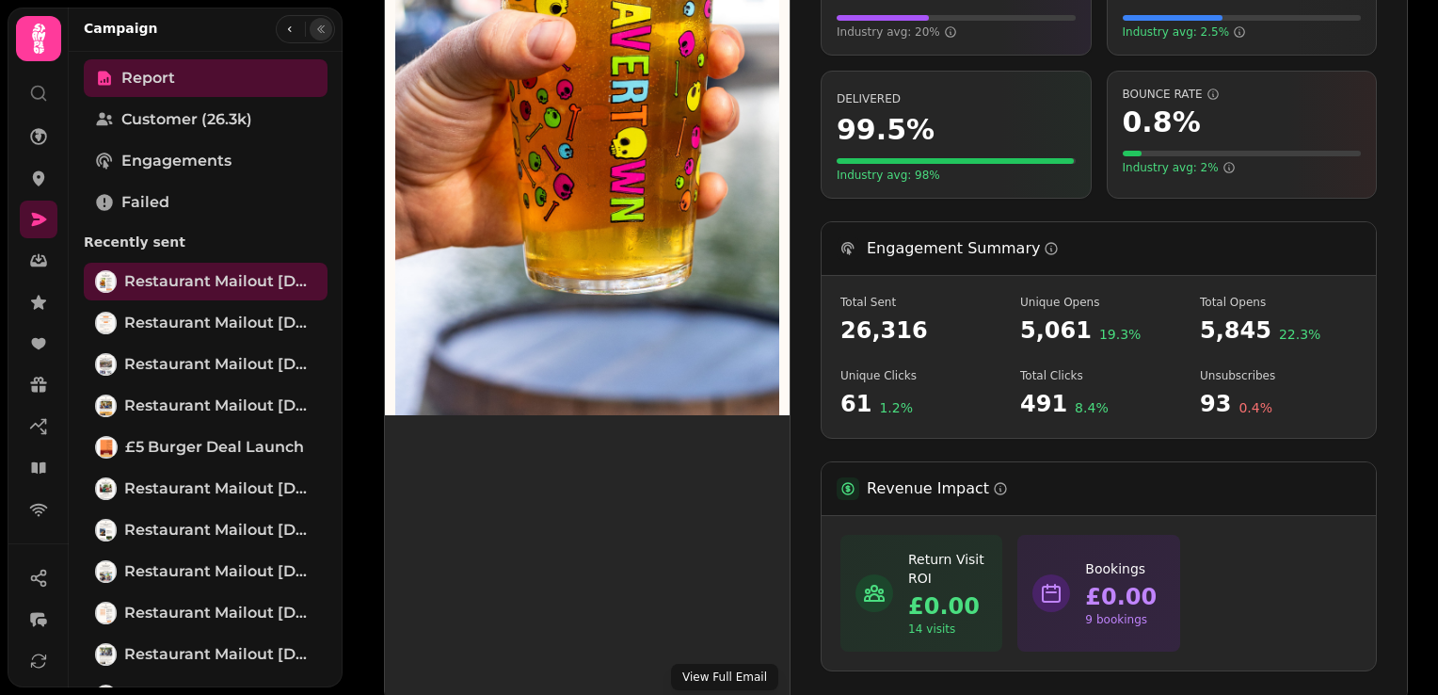
click at [735, 671] on button "View Full Email" at bounding box center [724, 676] width 107 height 26
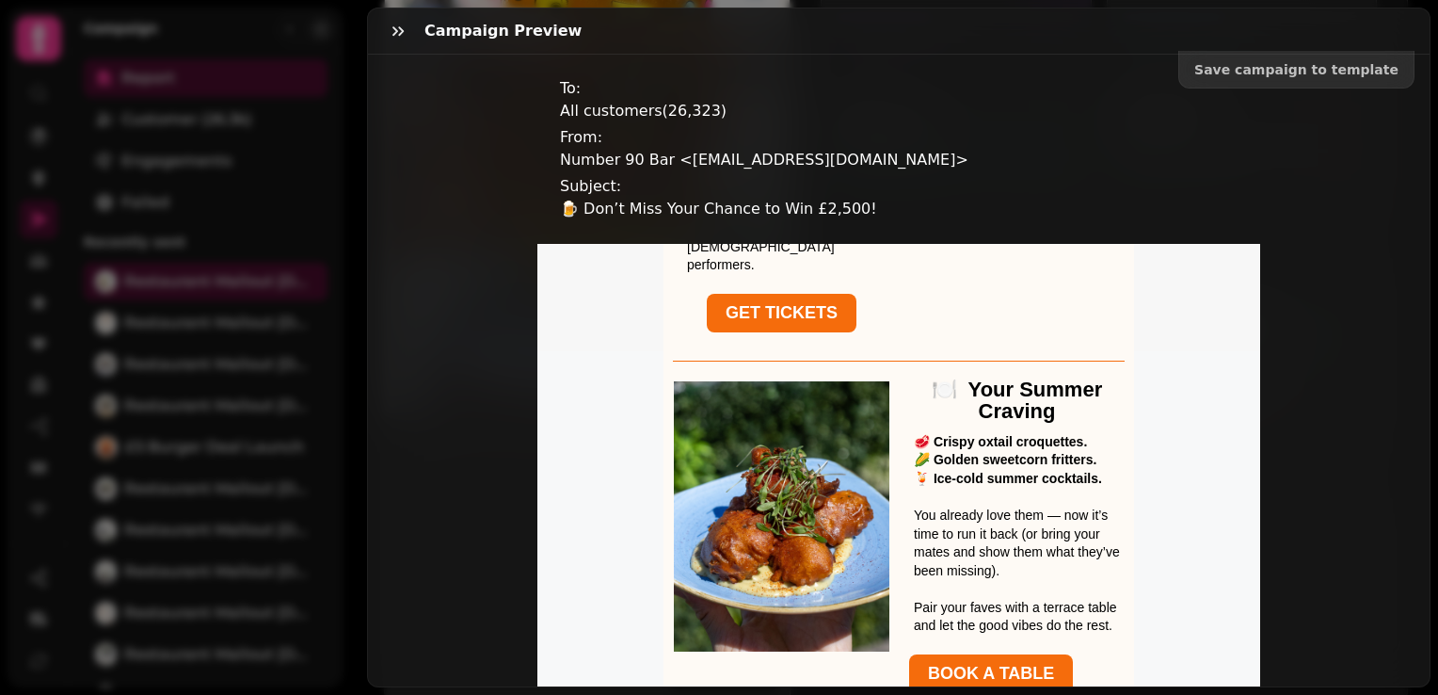
scroll to position [1129, 0]
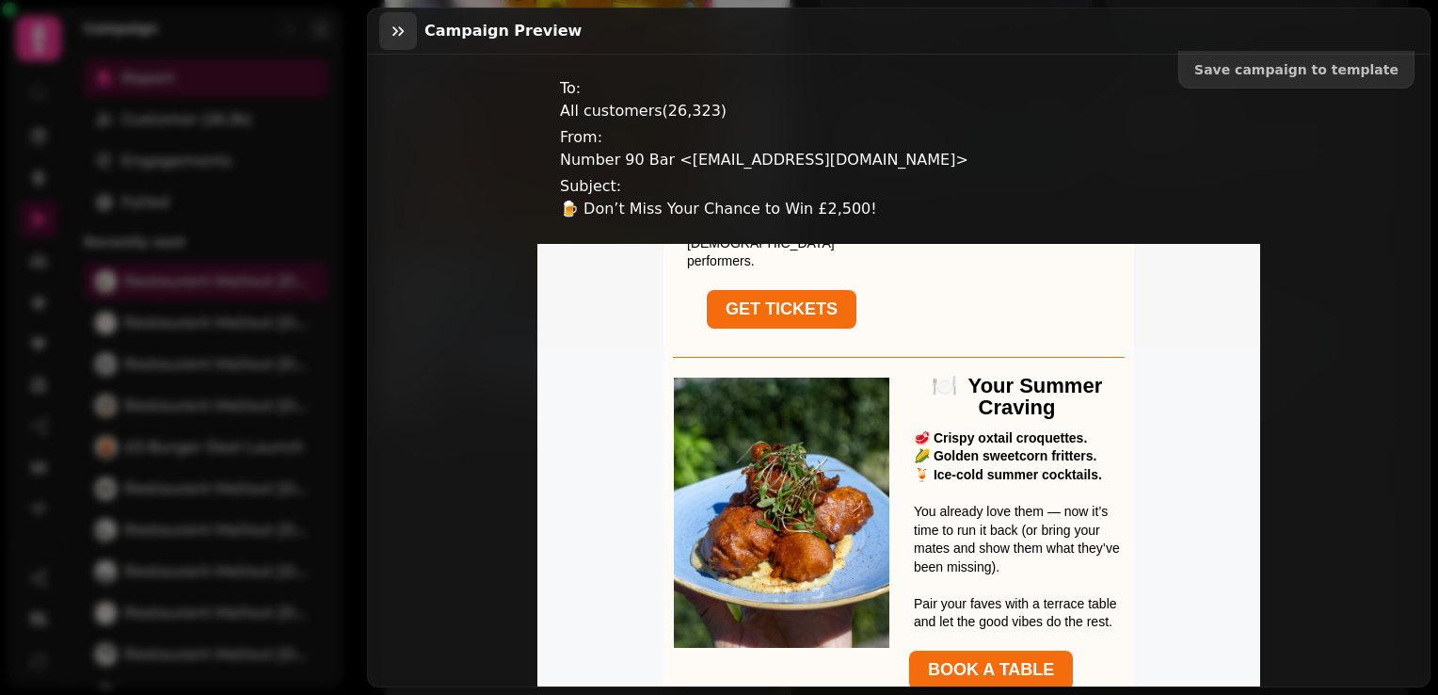
click at [406, 26] on icon "button" at bounding box center [398, 31] width 19 height 19
